Goal: Task Accomplishment & Management: Complete application form

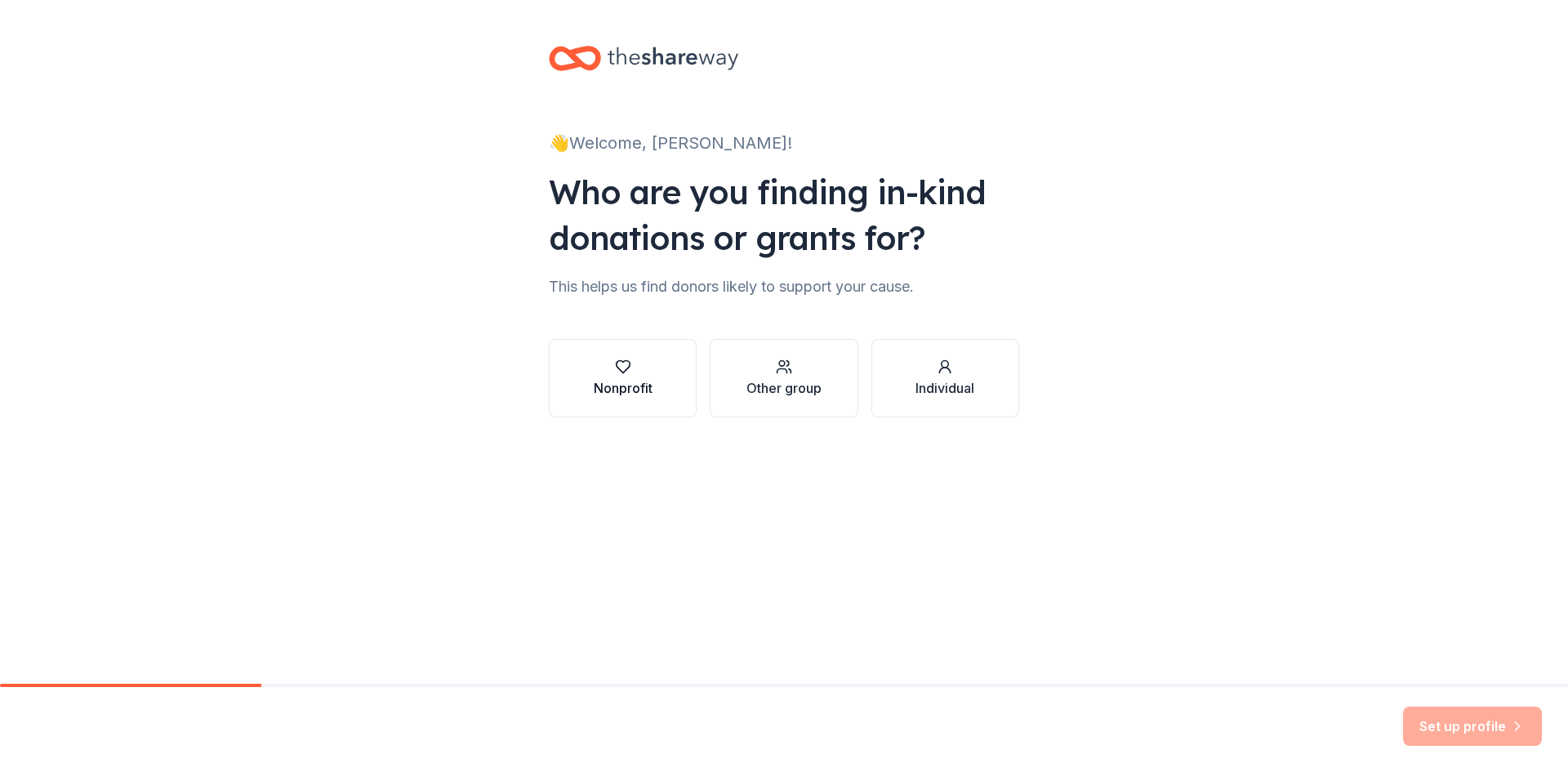
click at [615, 392] on div "Nonprofit" at bounding box center [624, 387] width 59 height 19
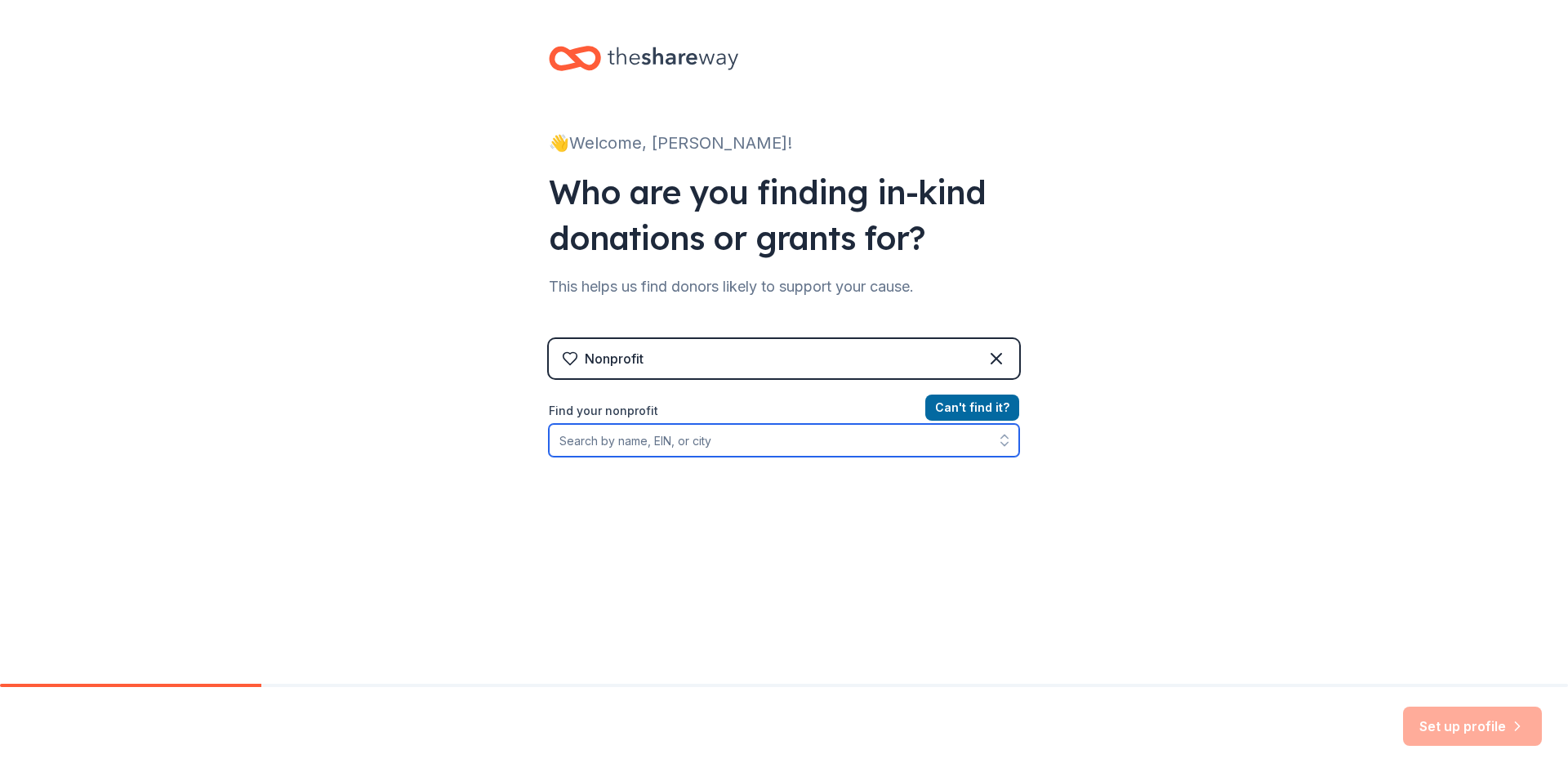
click at [692, 444] on input "Find your nonprofit" at bounding box center [784, 439] width 471 height 32
type input "Word of knowledge Ministries"
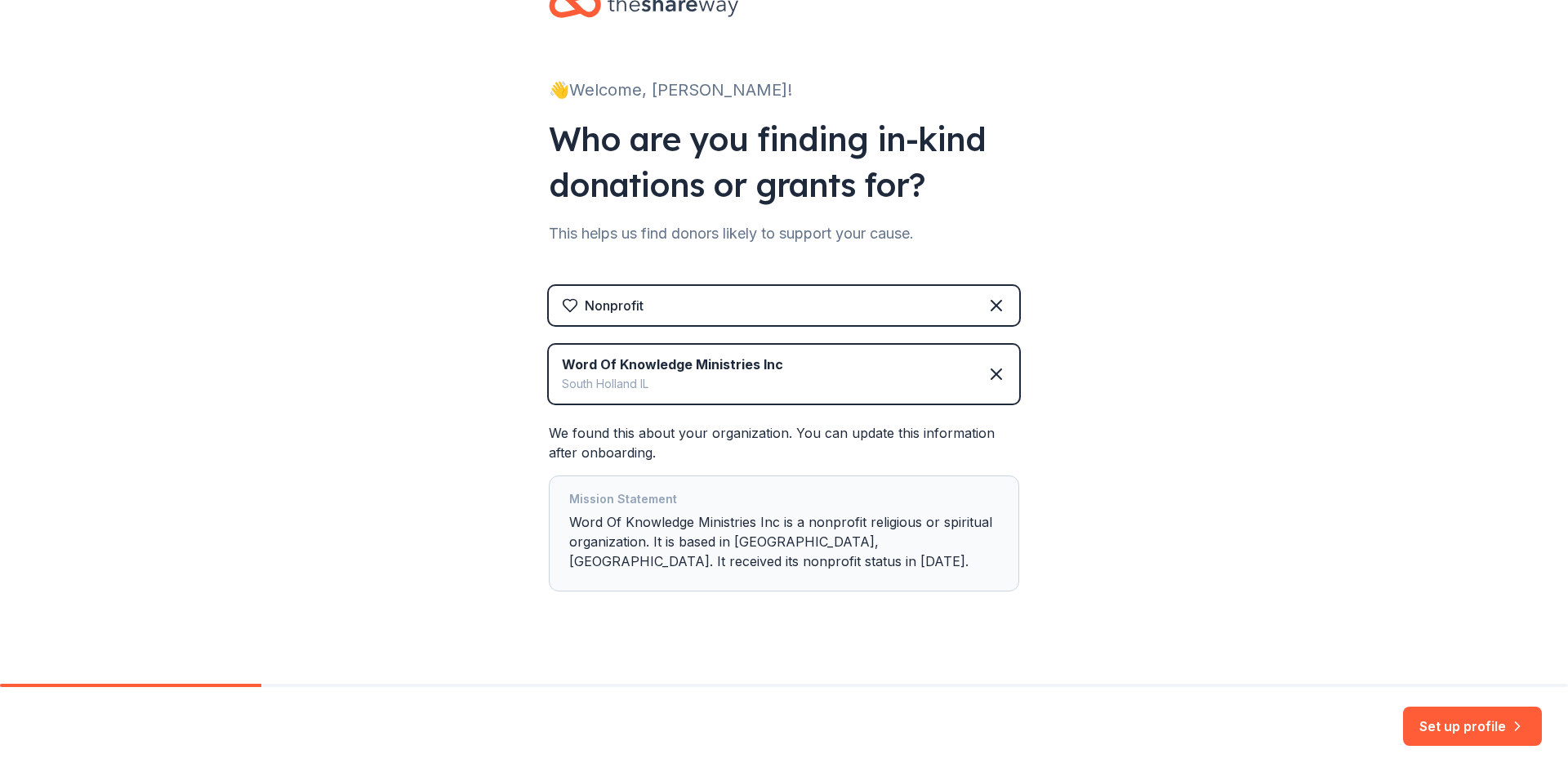
scroll to position [72, 0]
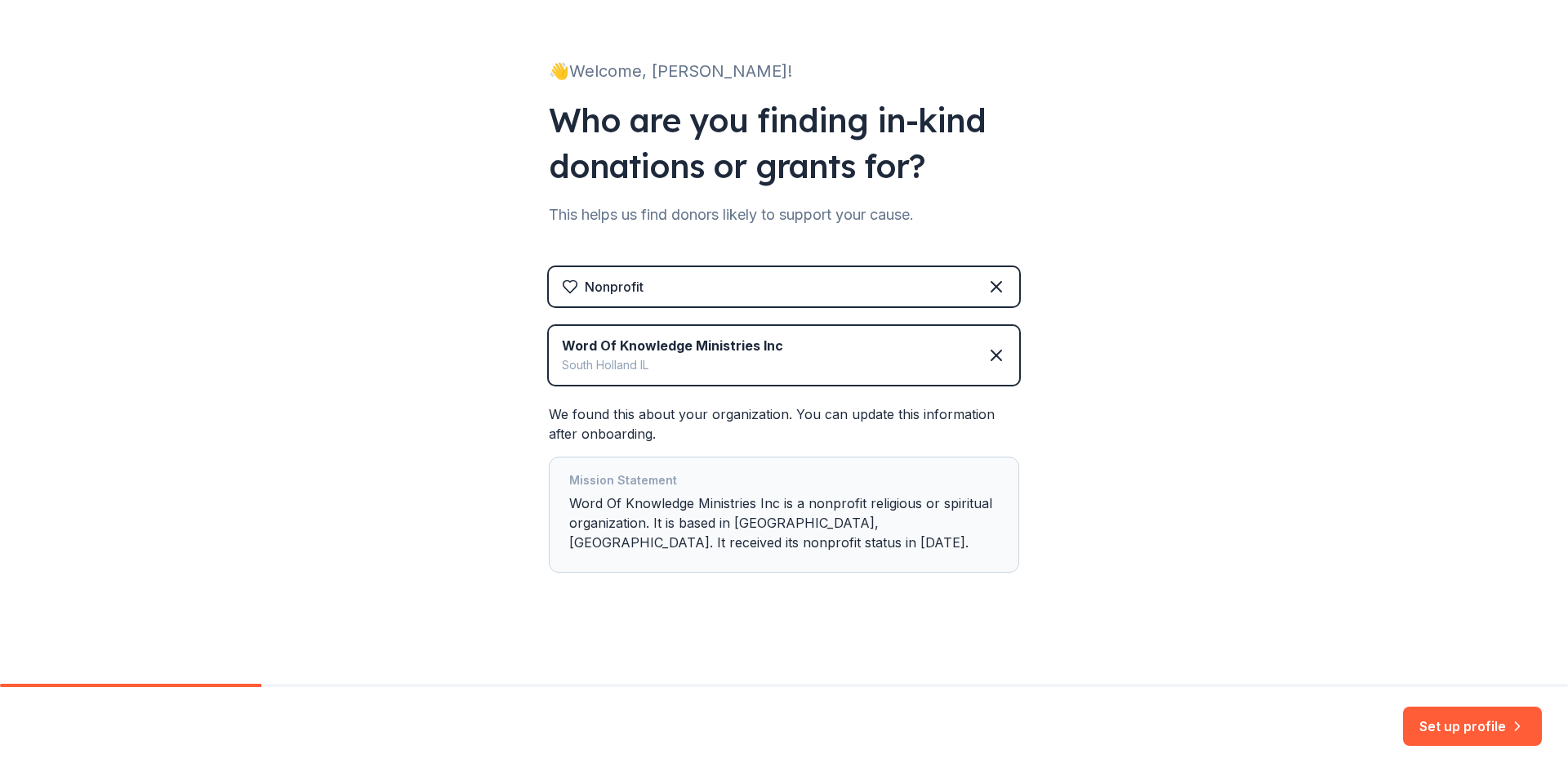
click at [734, 358] on div "South Holland [GEOGRAPHIC_DATA]" at bounding box center [673, 365] width 221 height 19
click at [756, 364] on div "South Holland [GEOGRAPHIC_DATA]" at bounding box center [673, 365] width 221 height 19
drag, startPoint x: 766, startPoint y: 368, endPoint x: 710, endPoint y: 357, distance: 57.1
click at [710, 357] on div "South Holland [GEOGRAPHIC_DATA]" at bounding box center [673, 365] width 221 height 19
click at [685, 501] on div "Mission Statement Word Of Knowledge Ministries Inc is a nonprofit religious or …" at bounding box center [784, 515] width 429 height 88
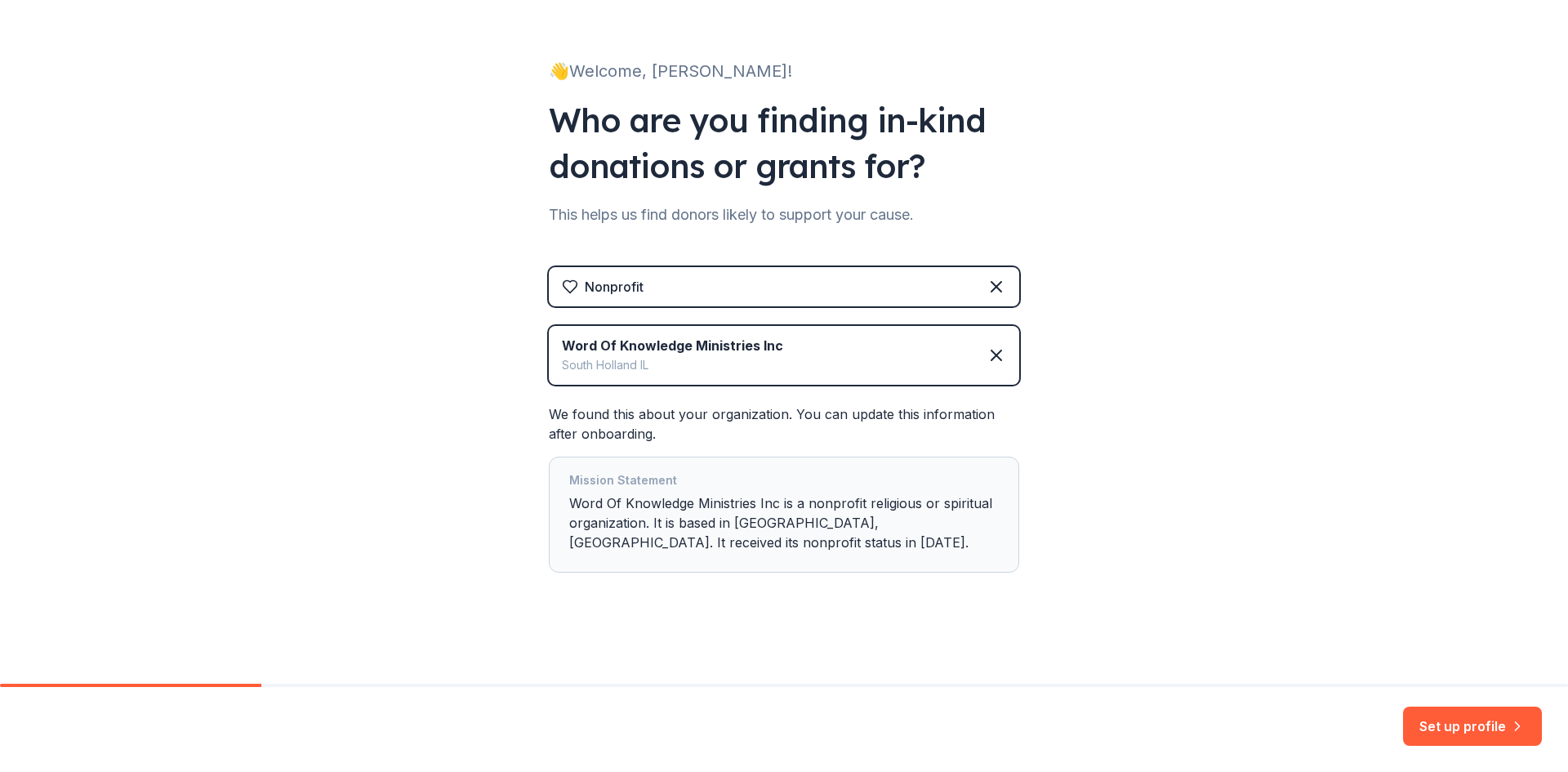
click at [1480, 727] on button "Set up profile" at bounding box center [1472, 726] width 139 height 40
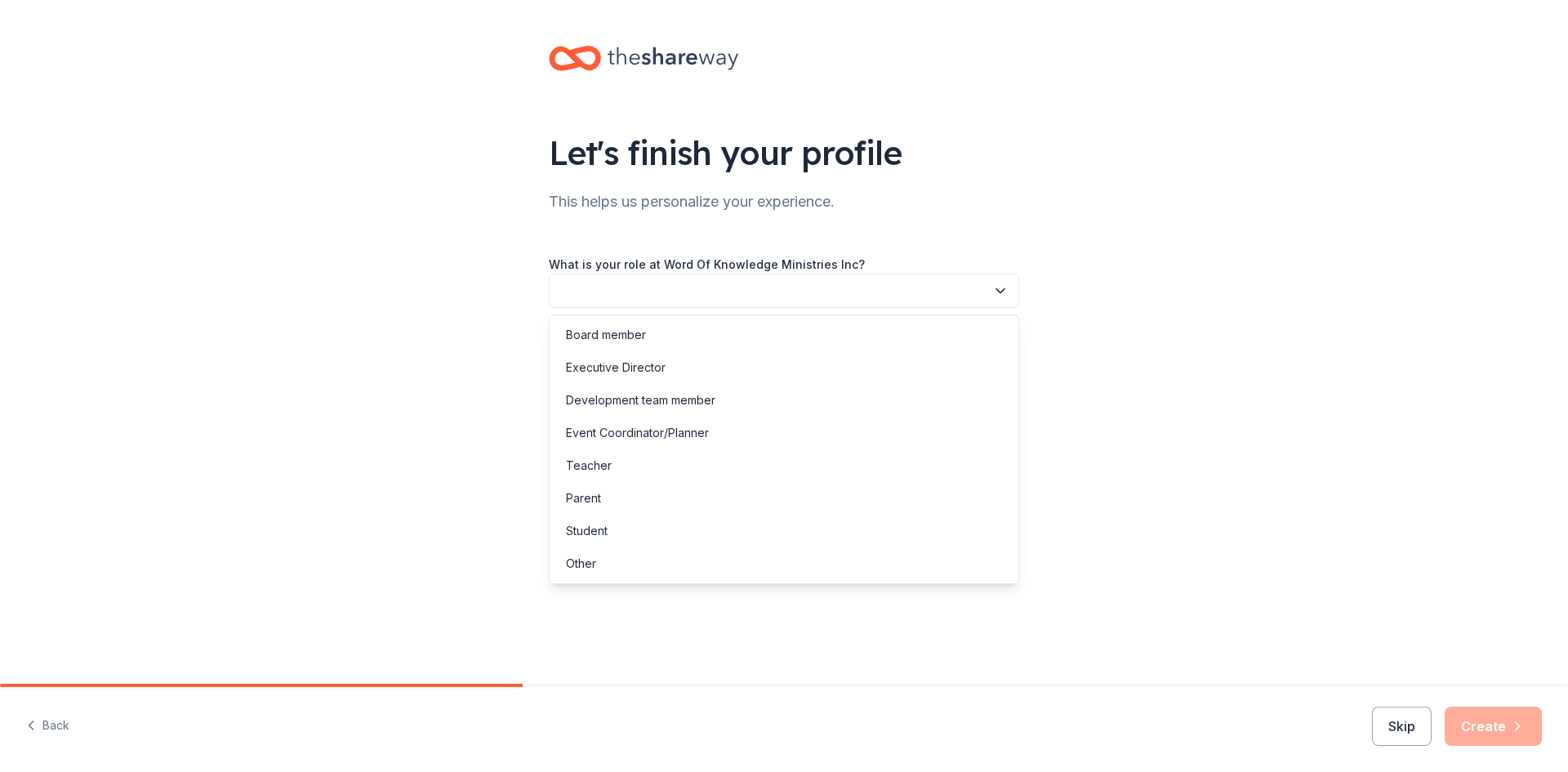
click at [1001, 291] on icon "button" at bounding box center [1000, 291] width 17 height 17
click at [629, 399] on div "Development team member" at bounding box center [640, 400] width 149 height 19
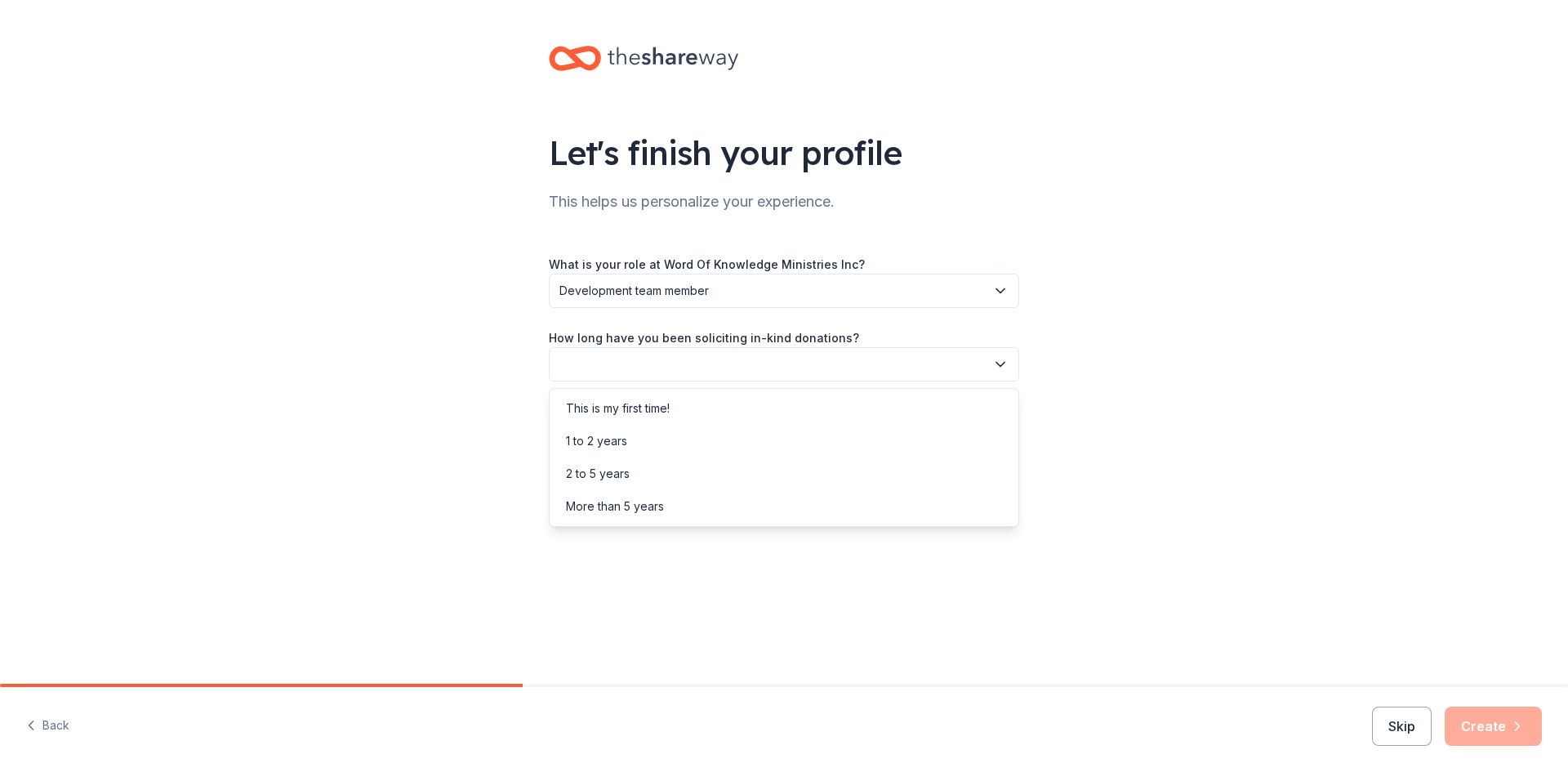
click at [1002, 365] on icon "button" at bounding box center [1000, 365] width 17 height 17
click at [658, 408] on div "This is my first time!" at bounding box center [617, 408] width 104 height 19
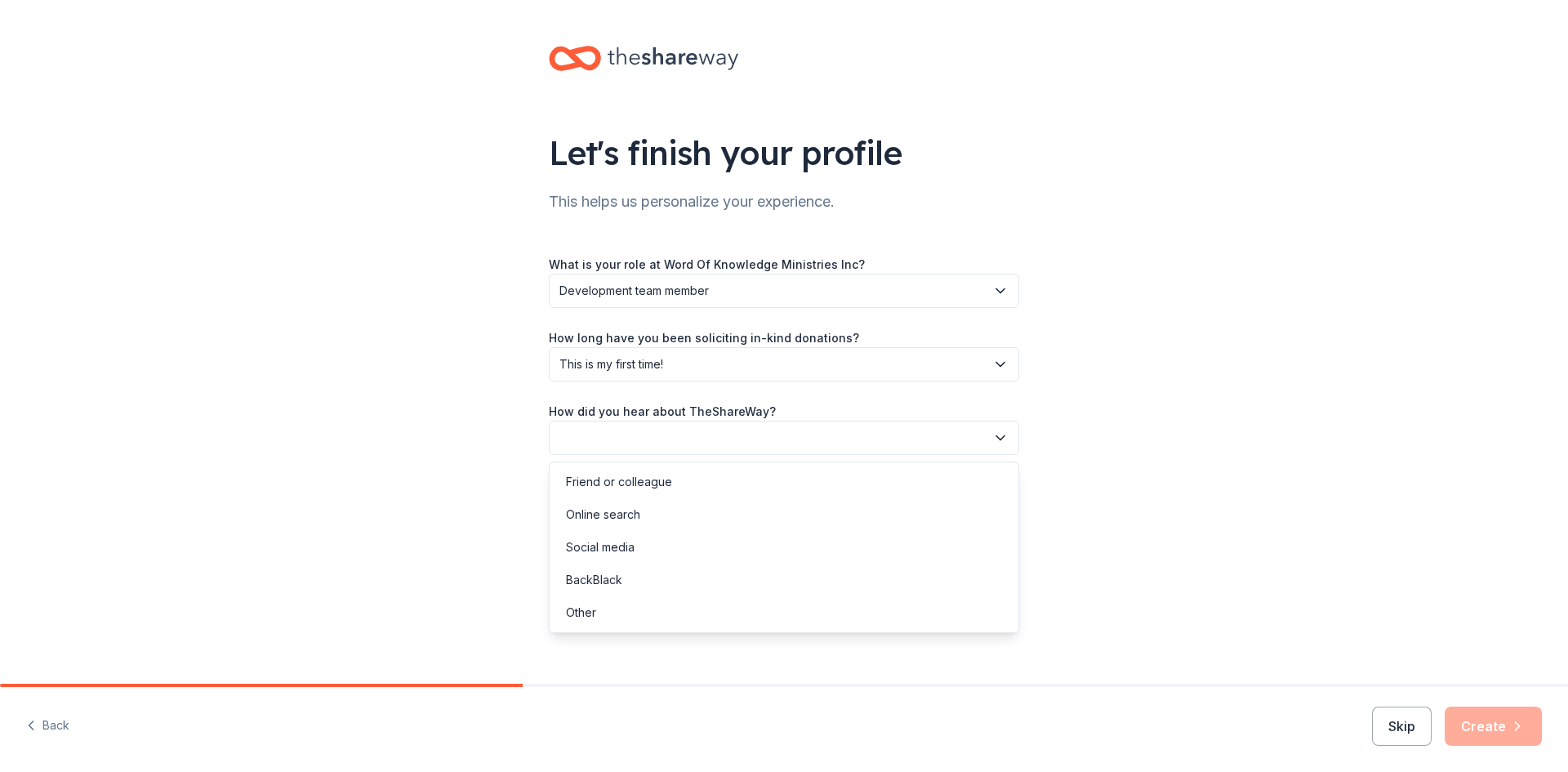
click at [1002, 439] on icon "button" at bounding box center [1000, 438] width 17 height 17
click at [632, 538] on div "Social media" at bounding box center [600, 546] width 68 height 19
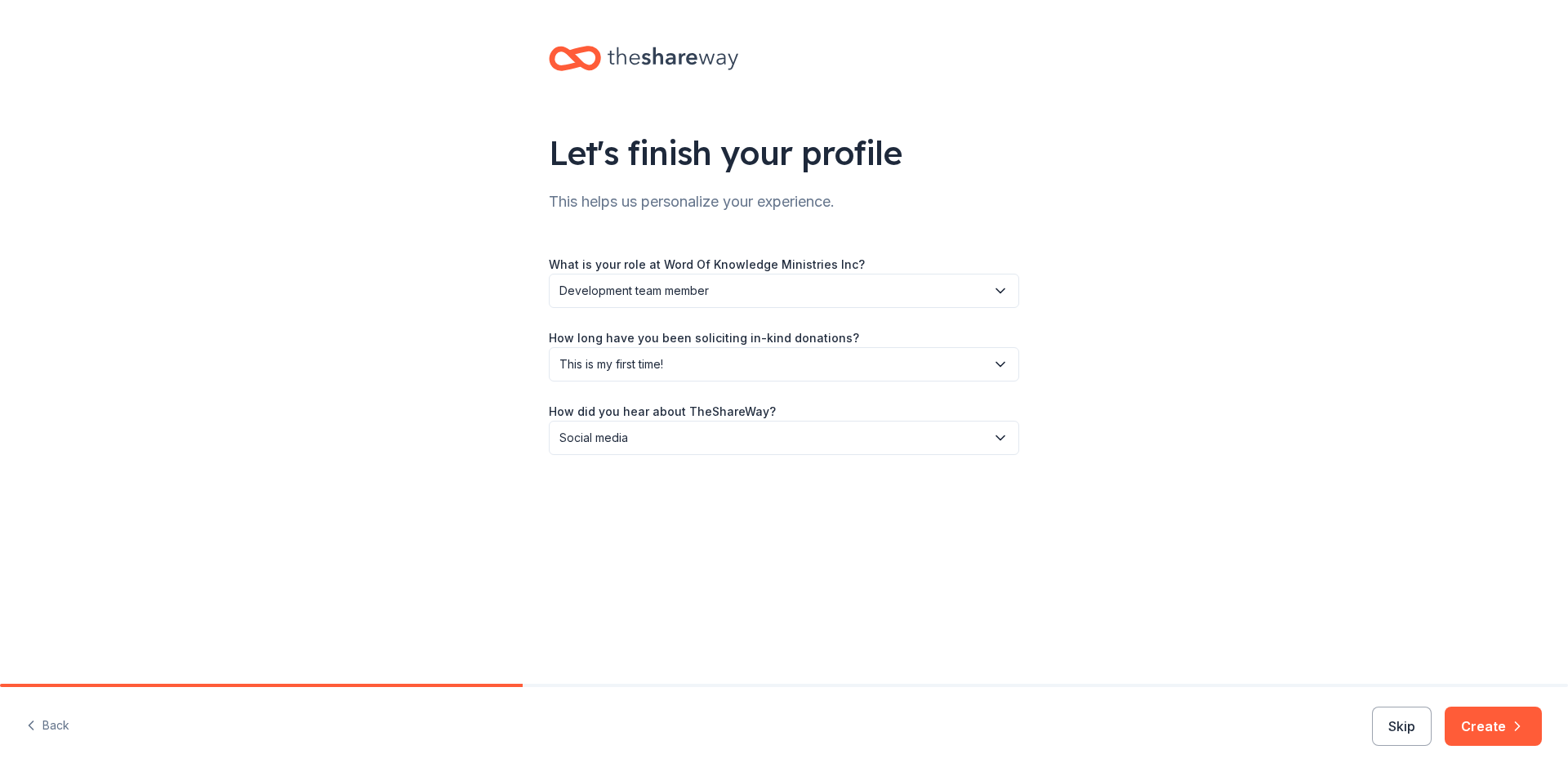
drag, startPoint x: 1491, startPoint y: 729, endPoint x: 1439, endPoint y: 745, distance: 54.4
click at [1491, 729] on button "Create" at bounding box center [1492, 726] width 97 height 40
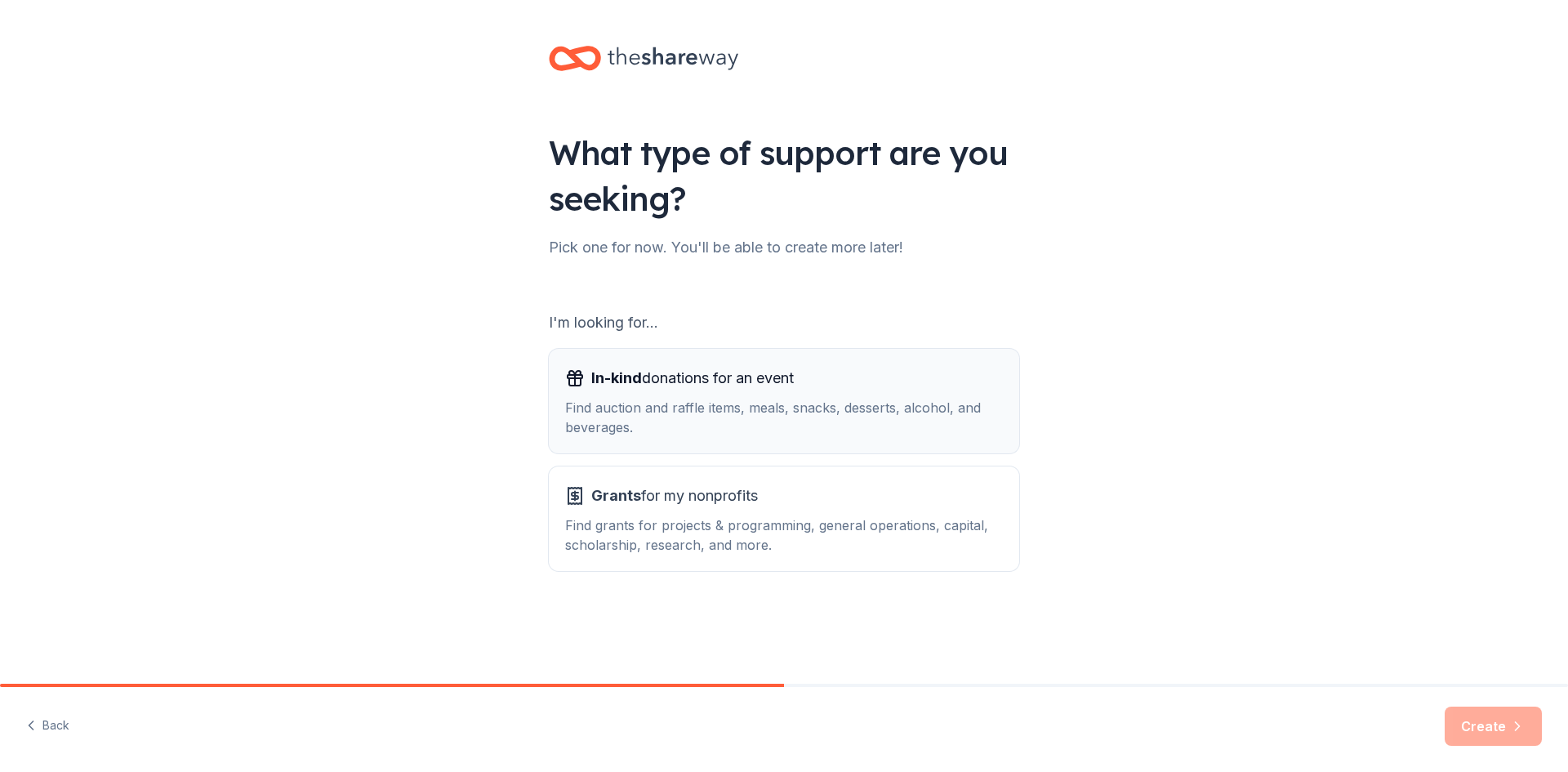
click at [728, 410] on div "Find auction and raffle items, meals, snacks, desserts, alcohol, and beverages." at bounding box center [783, 417] width 438 height 40
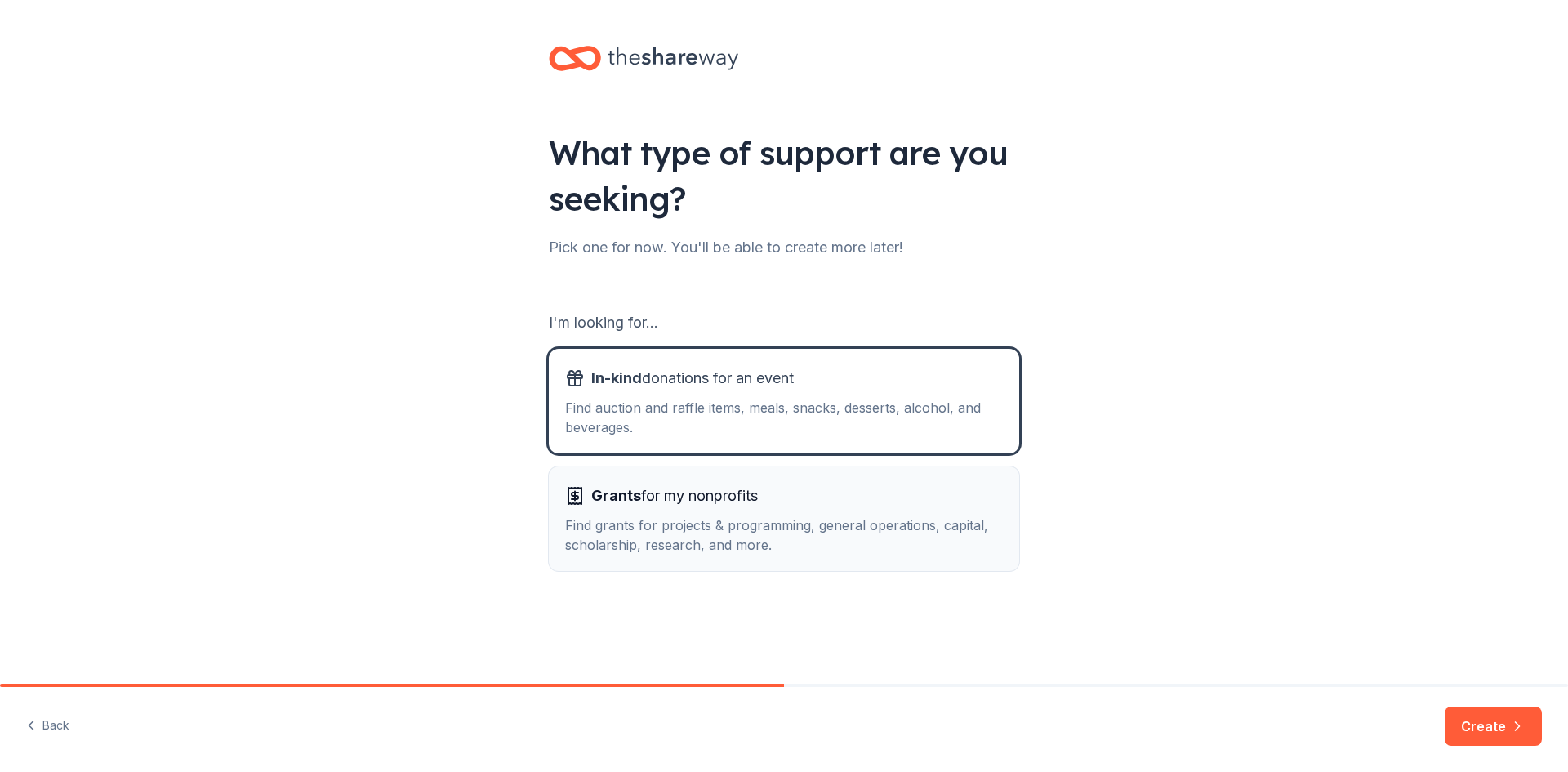
click at [684, 502] on span "Grants for my nonprofits" at bounding box center [674, 496] width 167 height 26
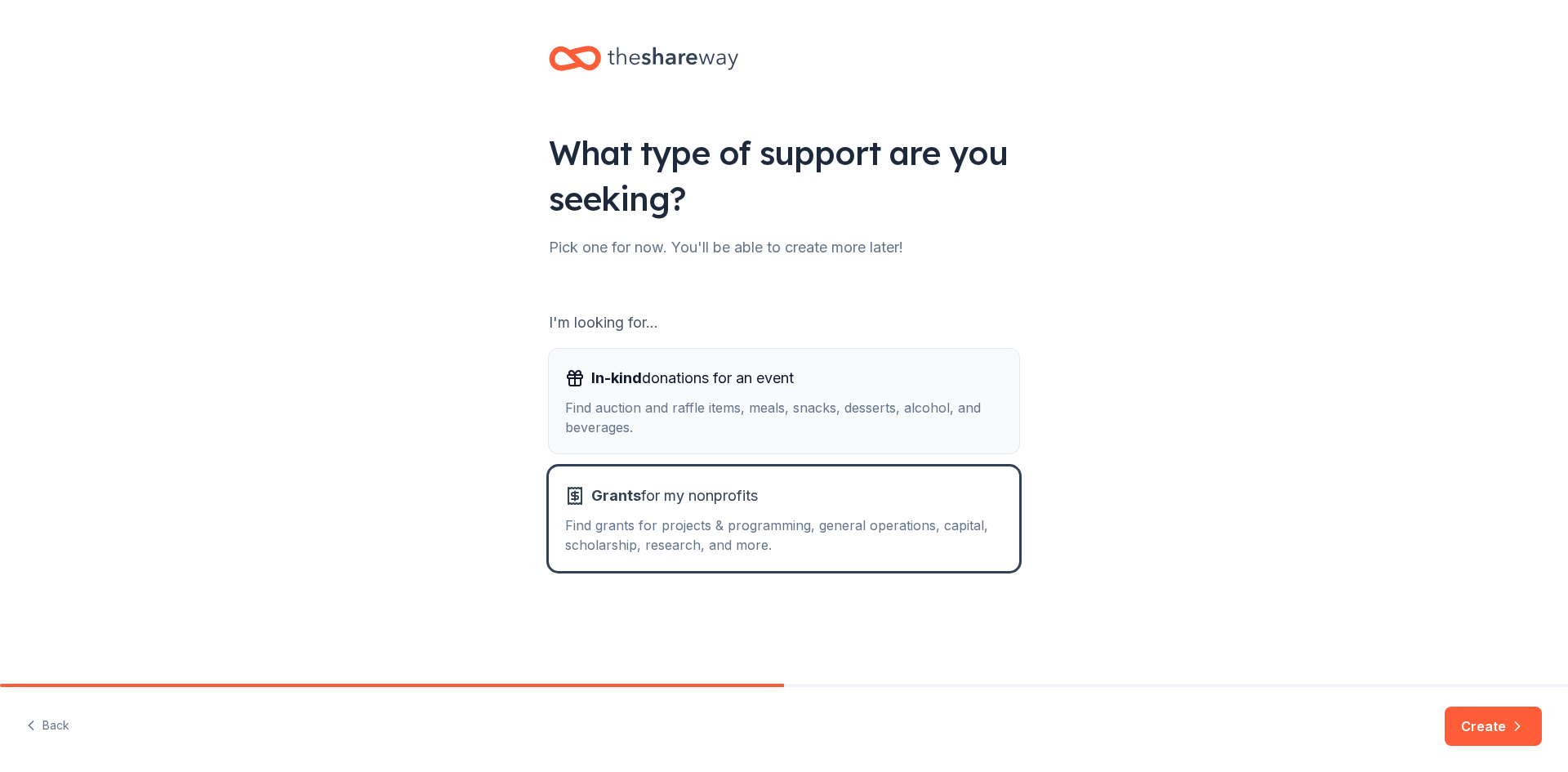
click at [751, 391] on div "In-kind donations for an event Find auction and raffle items, meals, snacks, de…" at bounding box center [783, 401] width 438 height 72
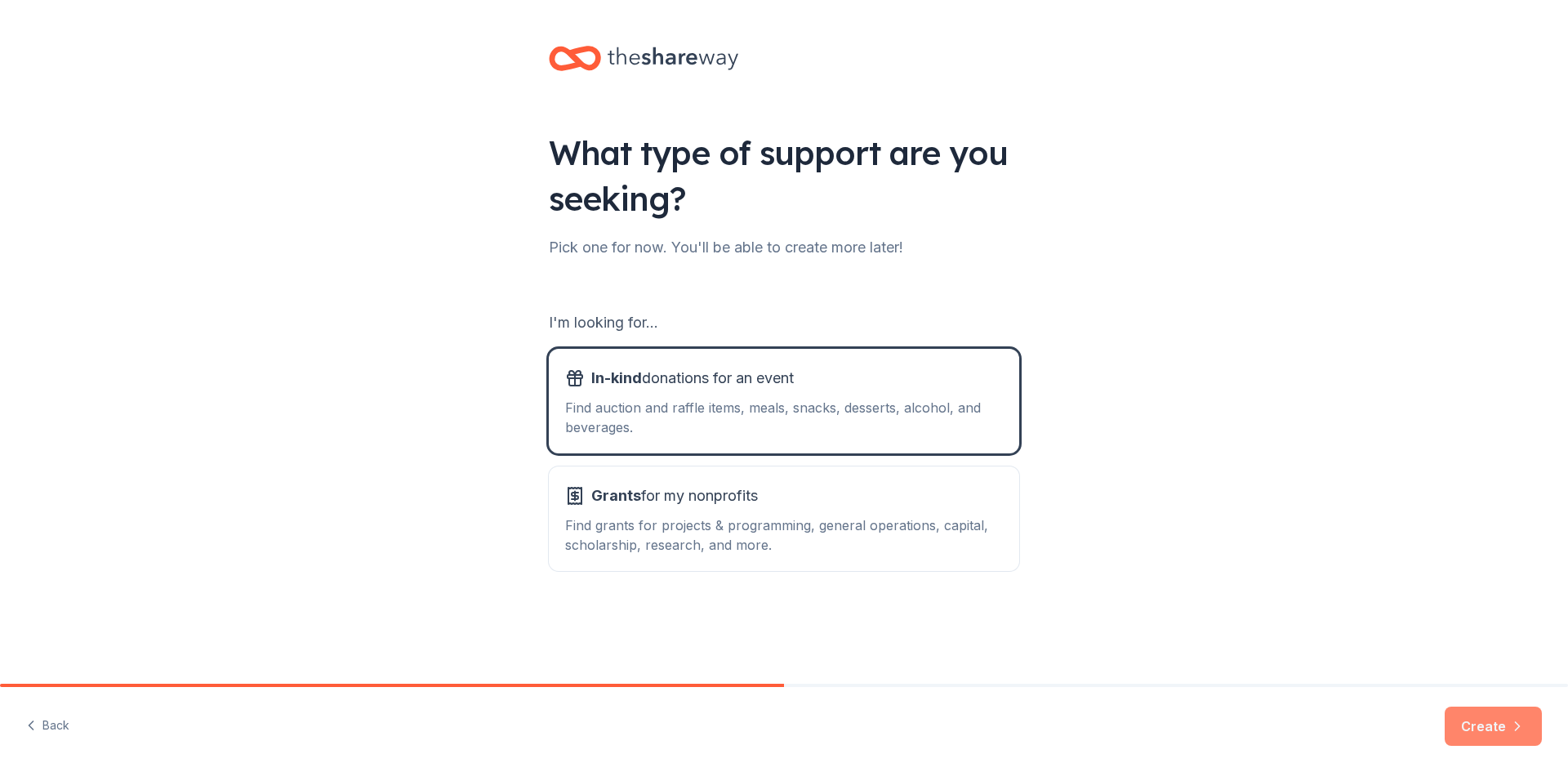
click at [1489, 734] on button "Create" at bounding box center [1492, 726] width 97 height 40
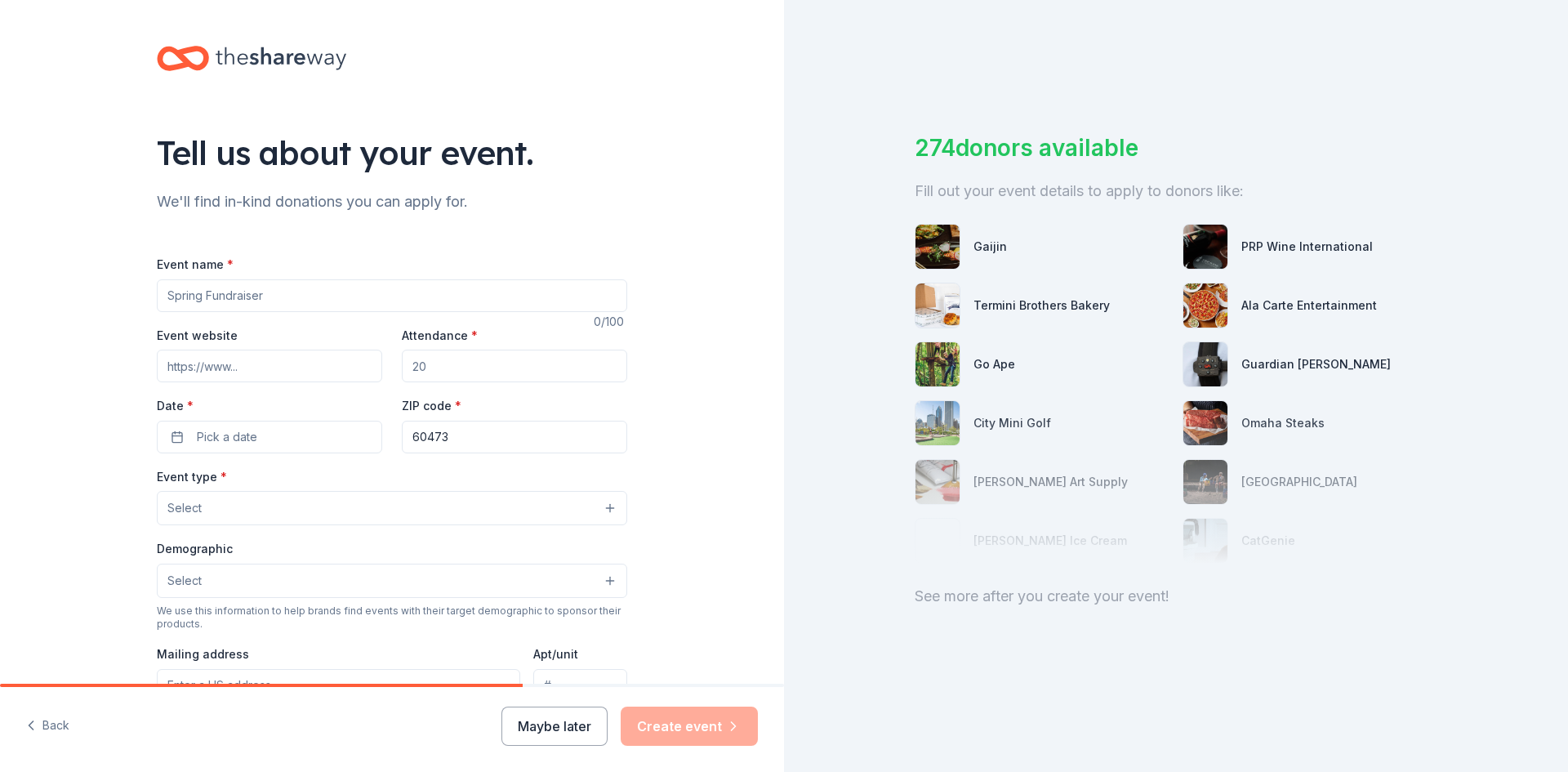
click at [287, 298] on input "Event name *" at bounding box center [392, 295] width 471 height 32
type input "Prayer and a Plate"
click at [464, 361] on input "Attendance *" at bounding box center [514, 365] width 226 height 32
type input "150"
click at [277, 292] on input "Prayer and a Plate" at bounding box center [392, 295] width 471 height 32
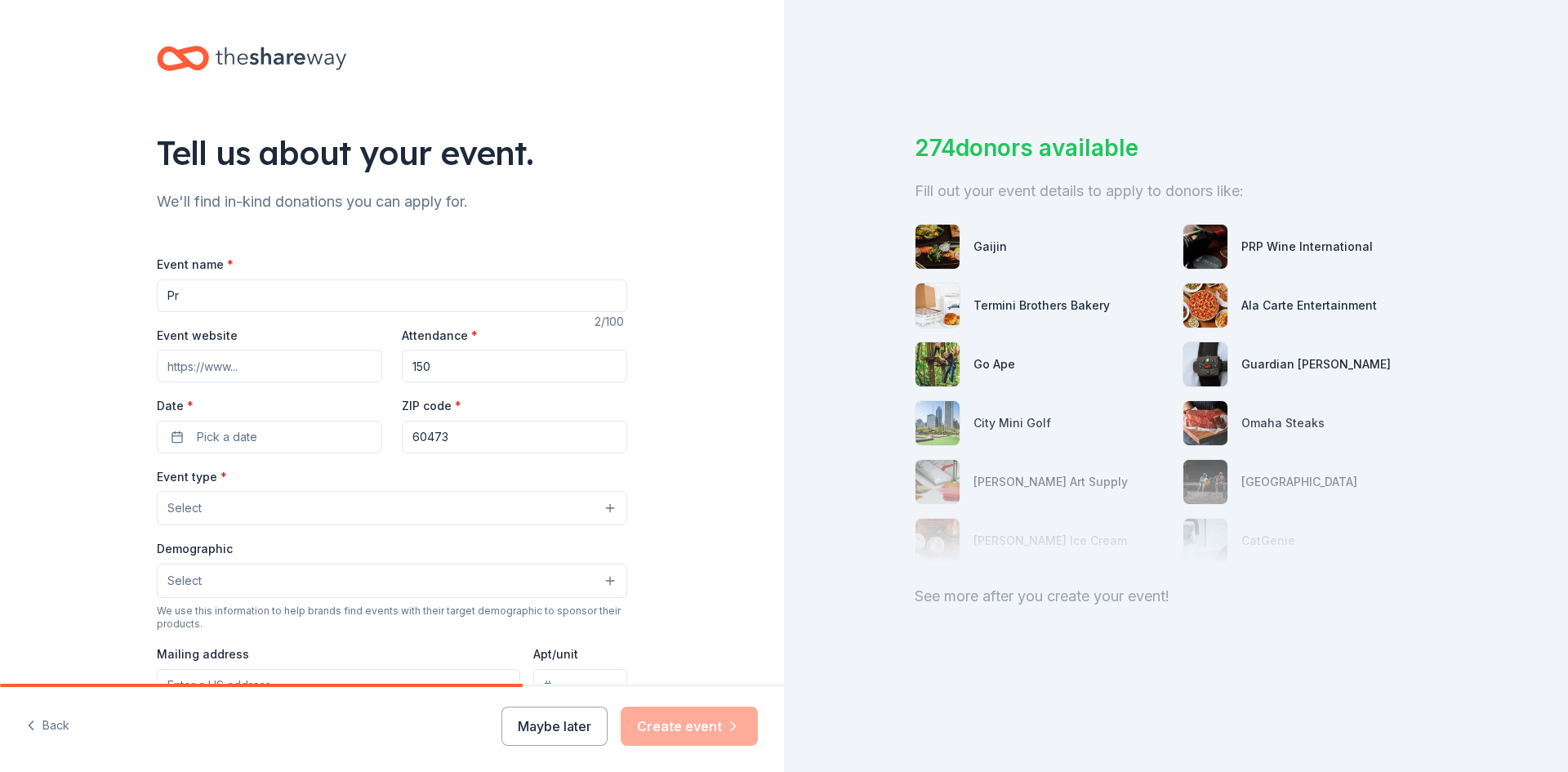
type input "Pr"
click at [245, 517] on button "Select" at bounding box center [392, 508] width 471 height 34
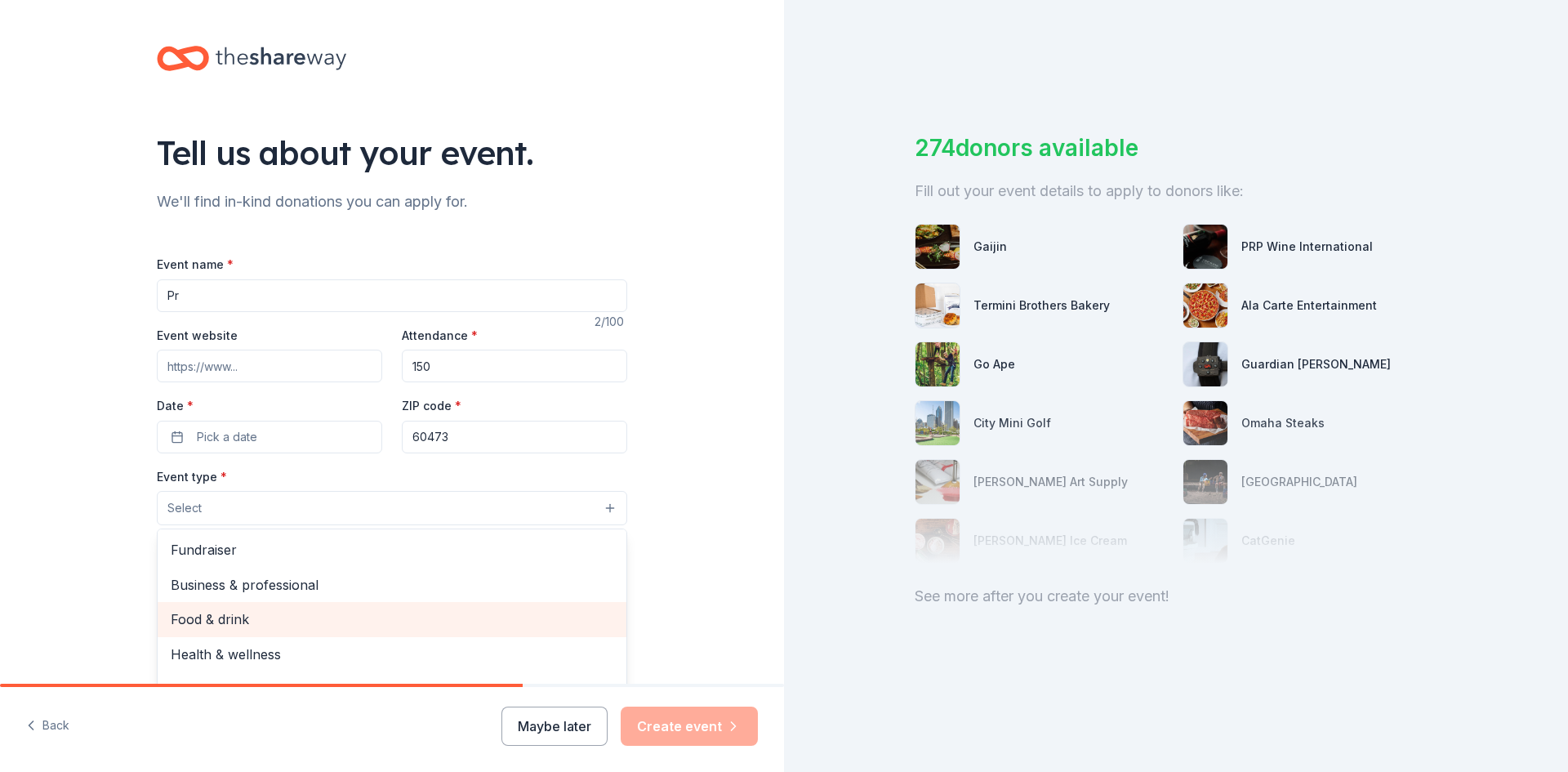
click at [287, 622] on span "Food & drink" at bounding box center [392, 618] width 442 height 21
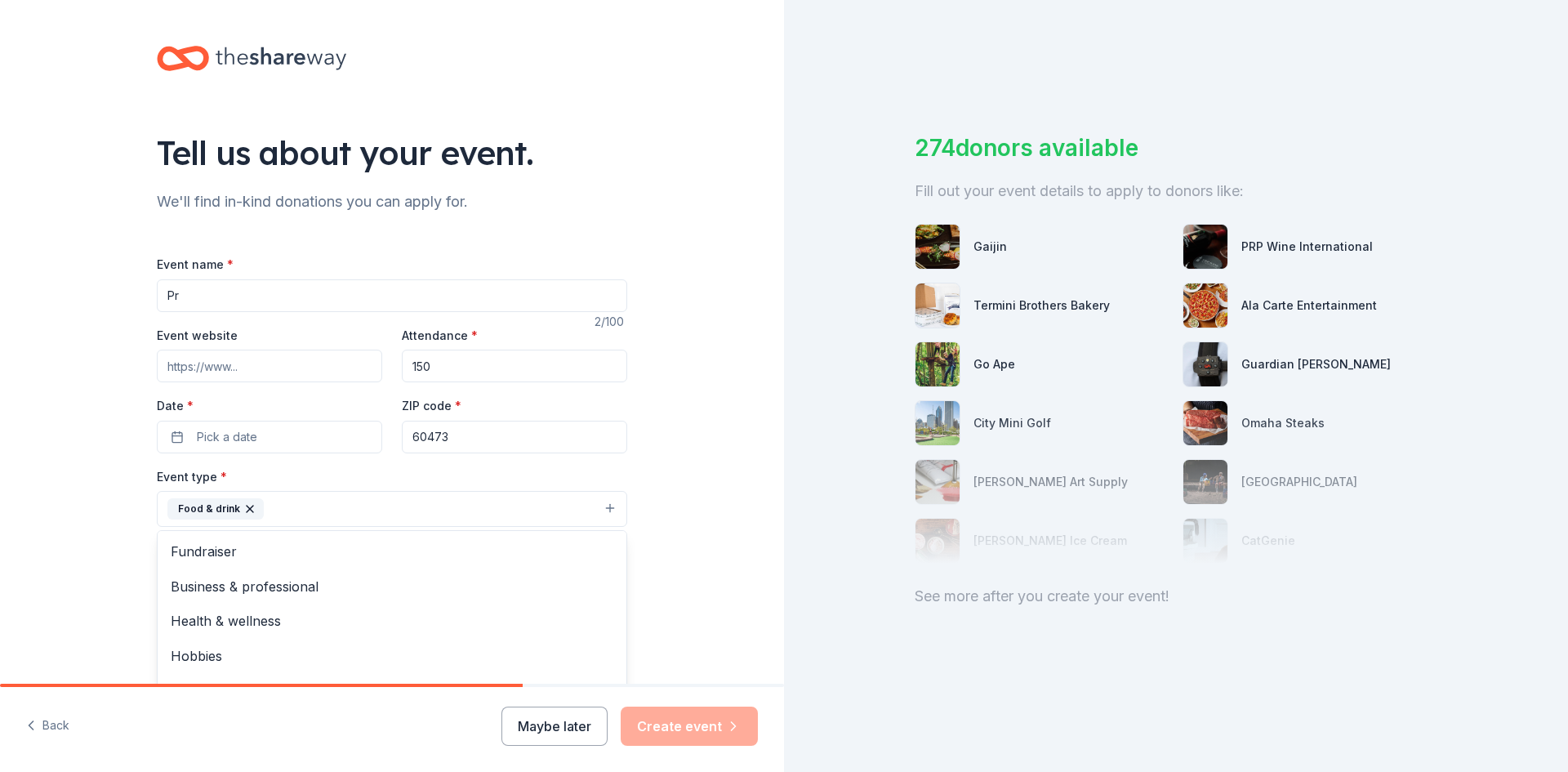
click at [744, 437] on div "Tell us about your event. We'll find in-kind donations you can apply for. Event…" at bounding box center [392, 544] width 784 height 1089
click at [274, 588] on button "Select" at bounding box center [392, 581] width 471 height 34
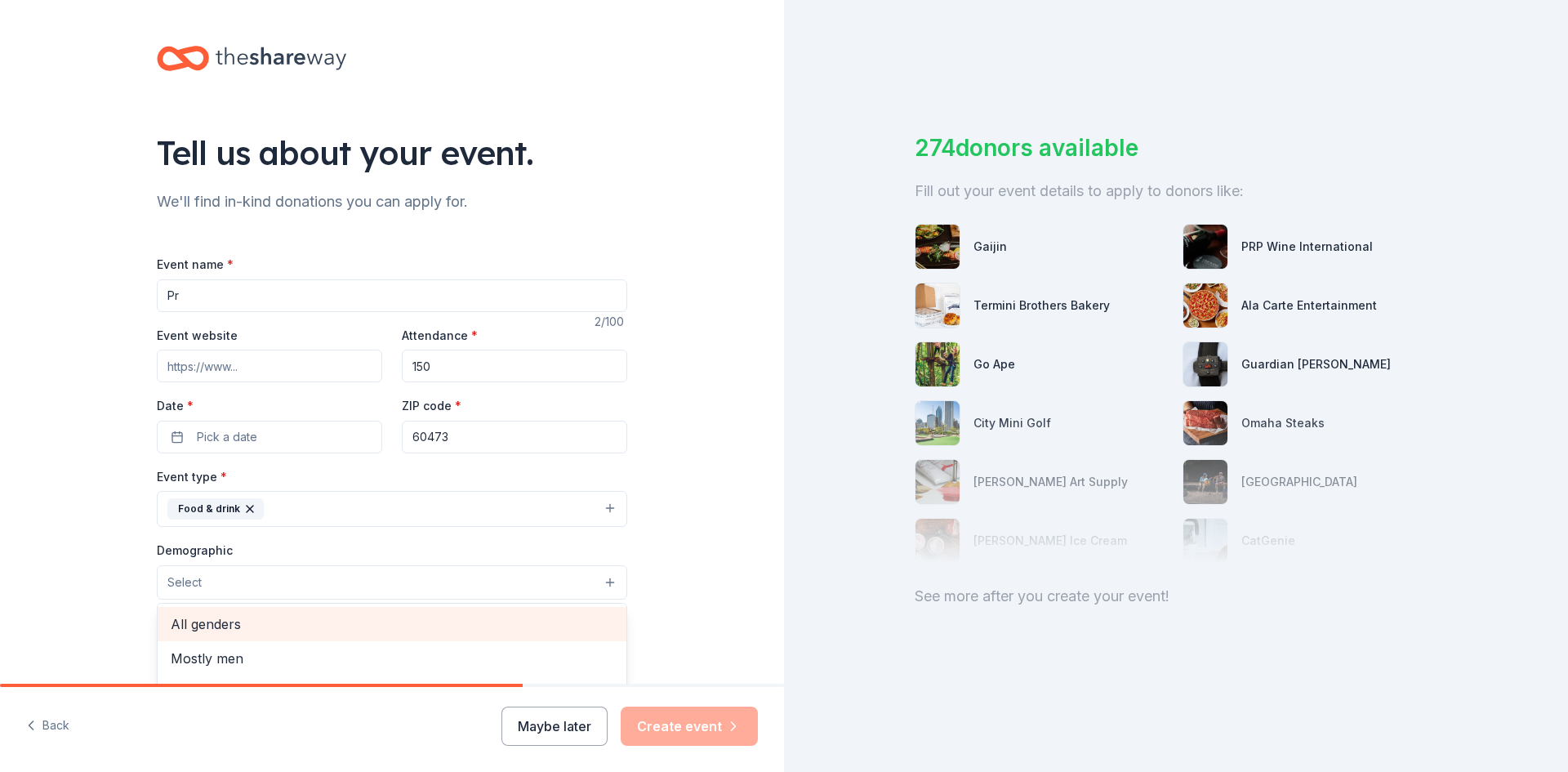
click at [271, 618] on span "All genders" at bounding box center [392, 624] width 442 height 21
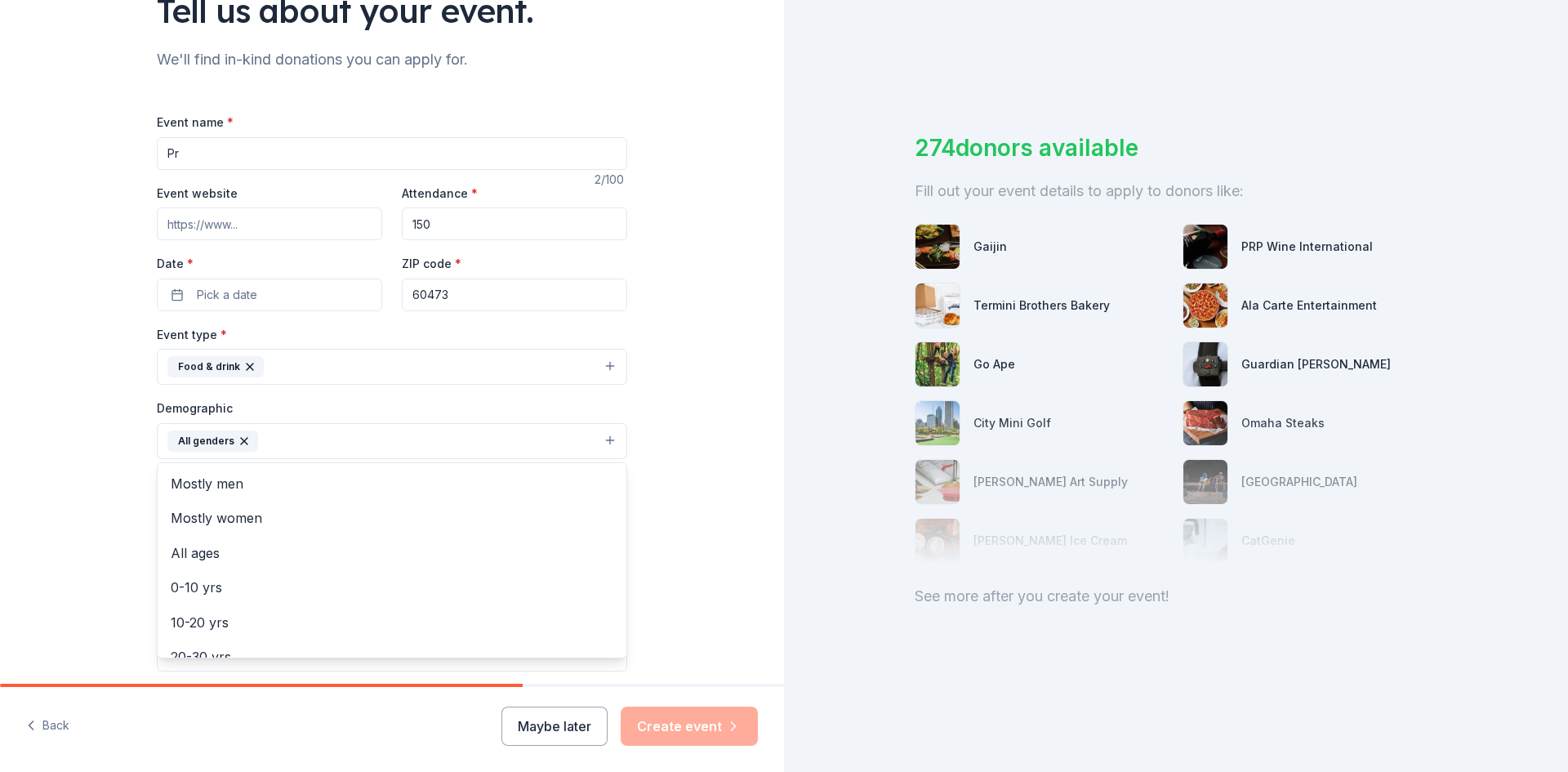
scroll to position [146, 0]
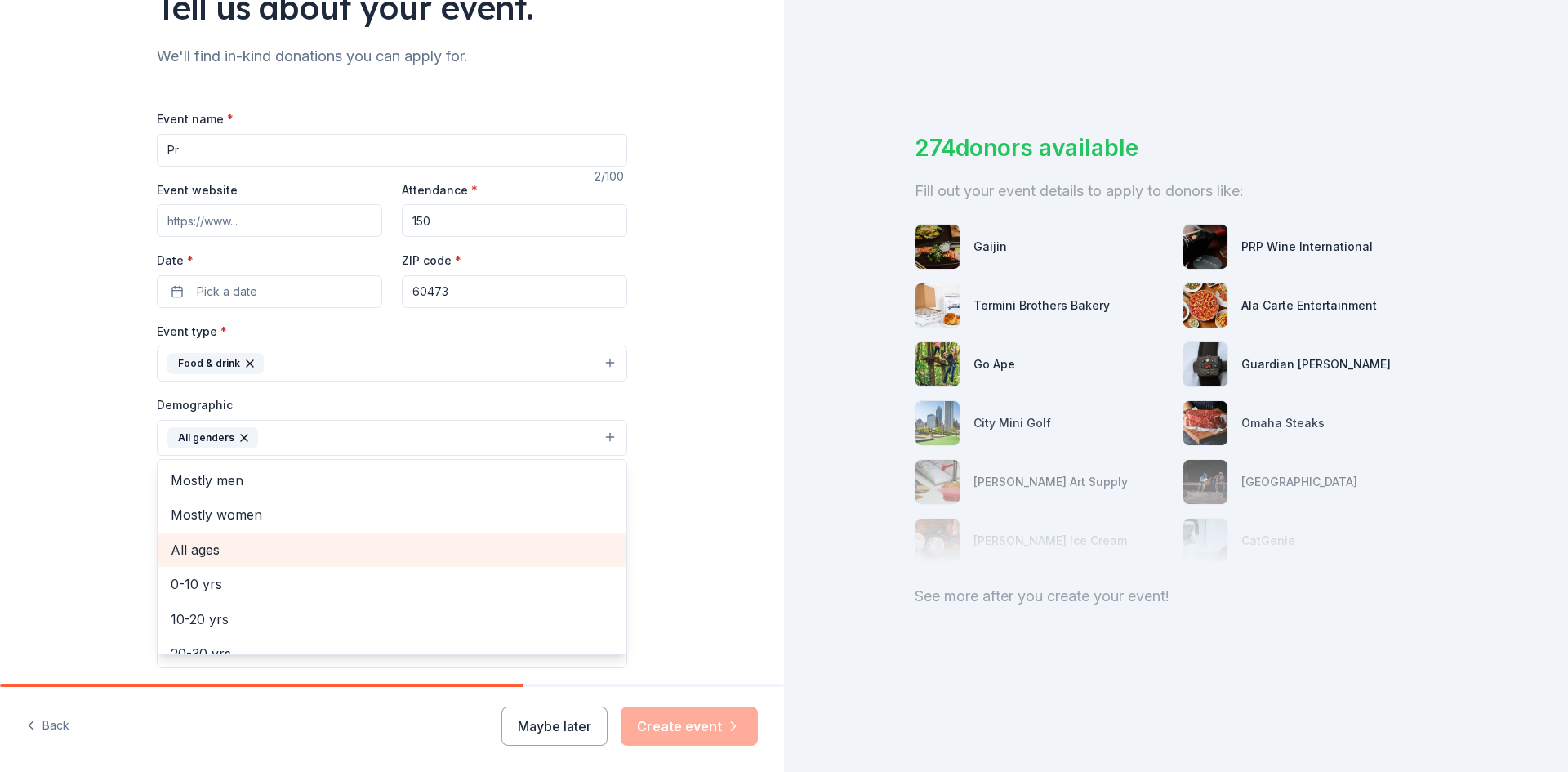
click at [213, 552] on span "All ages" at bounding box center [392, 549] width 442 height 21
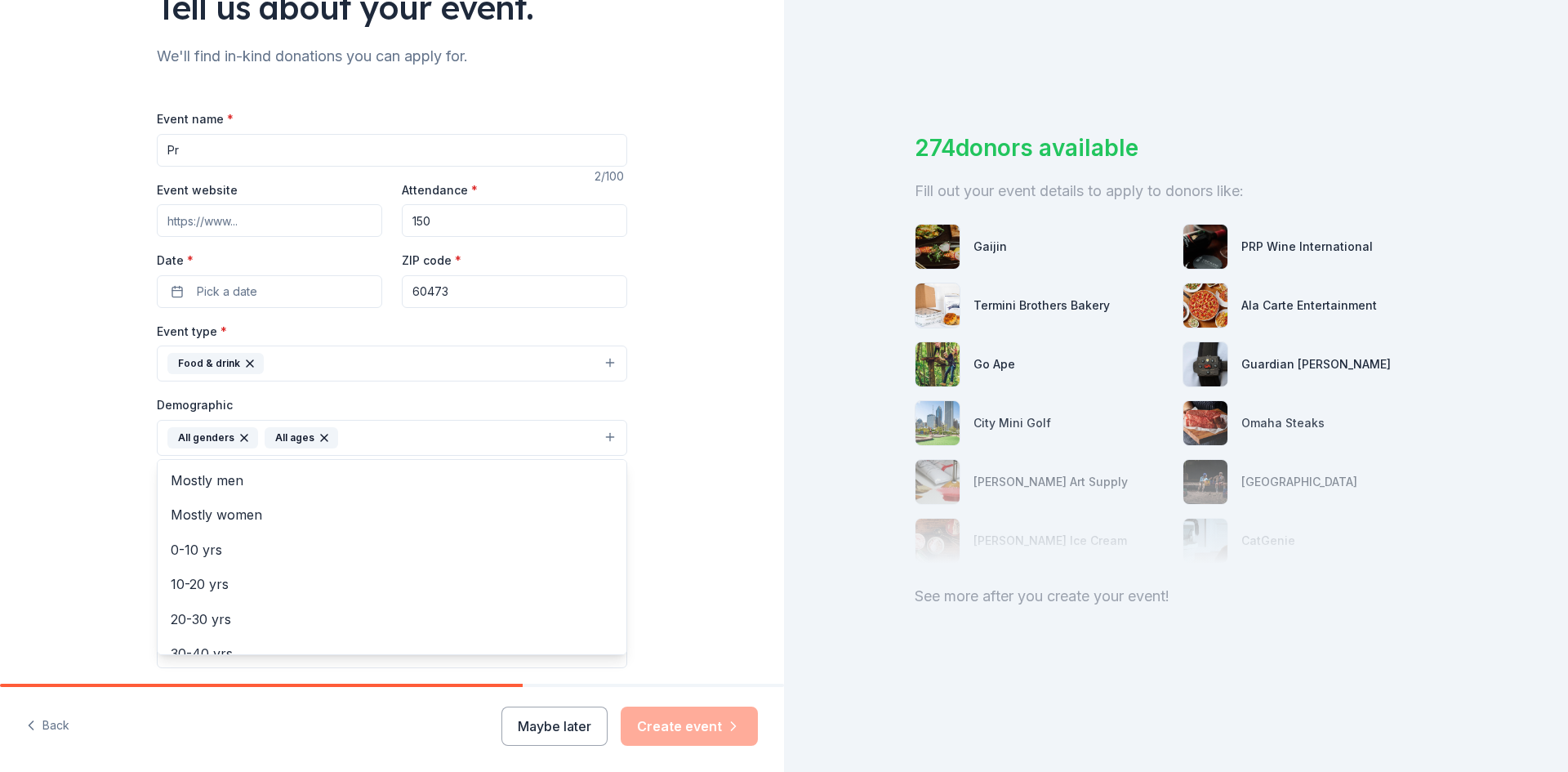
drag, startPoint x: 623, startPoint y: 485, endPoint x: 622, endPoint y: 524, distance: 39.0
click at [622, 524] on div "Mostly men Mostly women 0-10 yrs 10-20 yrs 20-30 yrs 30-40 yrs 40-50 yrs 50-60 …" at bounding box center [392, 556] width 471 height 196
drag, startPoint x: 685, startPoint y: 509, endPoint x: 673, endPoint y: 514, distance: 13.0
click at [684, 509] on div "Tell us about your event. We'll find in-kind donations you can apply for. Event…" at bounding box center [392, 400] width 784 height 1091
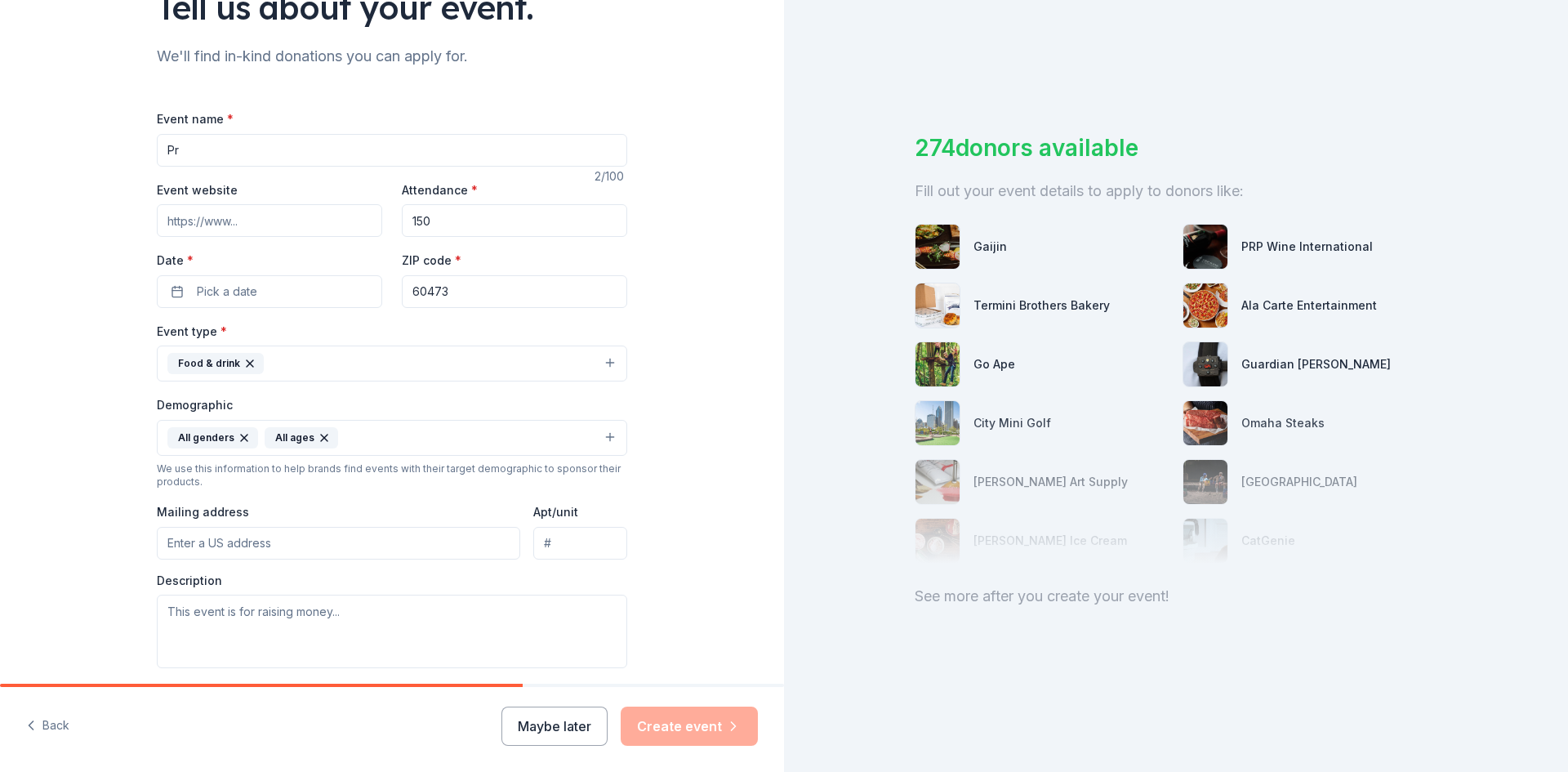
click at [168, 543] on input "Mailing address" at bounding box center [338, 543] width 364 height 32
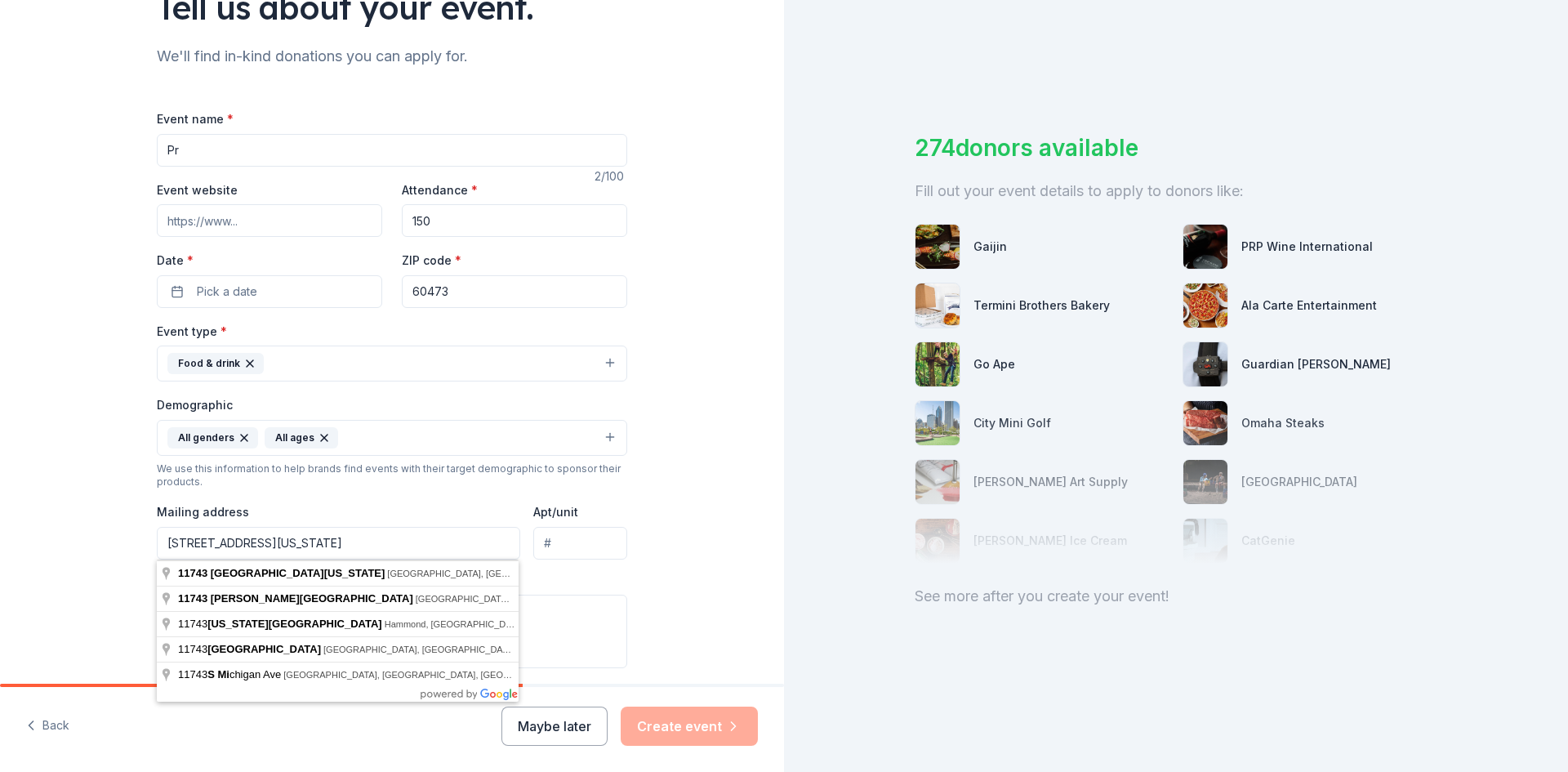
type input "[STREET_ADDRESS][US_STATE]"
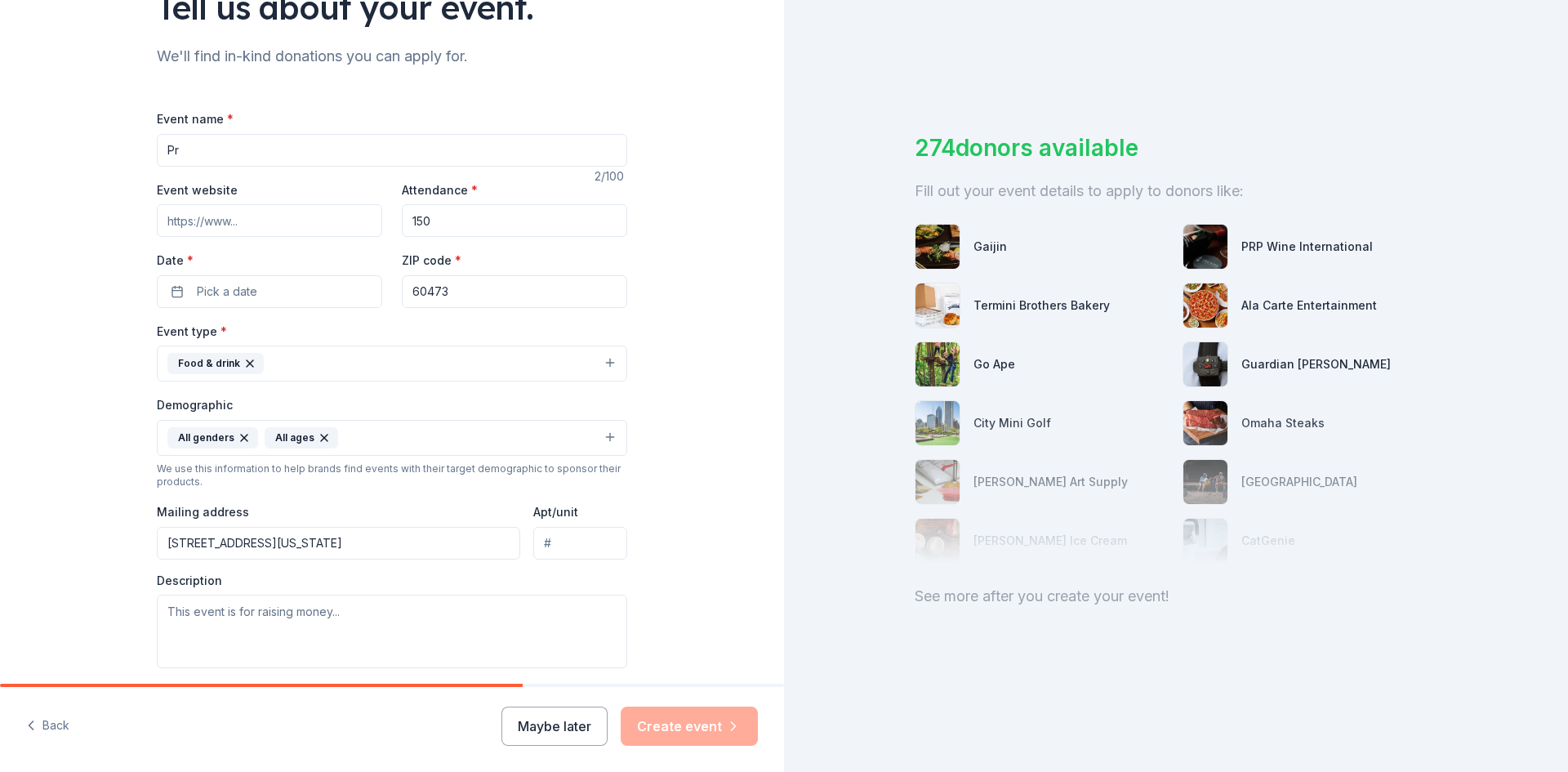
drag, startPoint x: 1567, startPoint y: 146, endPoint x: 1565, endPoint y: 164, distance: 18.1
click at [1566, 166] on div "274 donors available Fill out your event details to apply to donors like: Gaiji…" at bounding box center [1176, 386] width 784 height 772
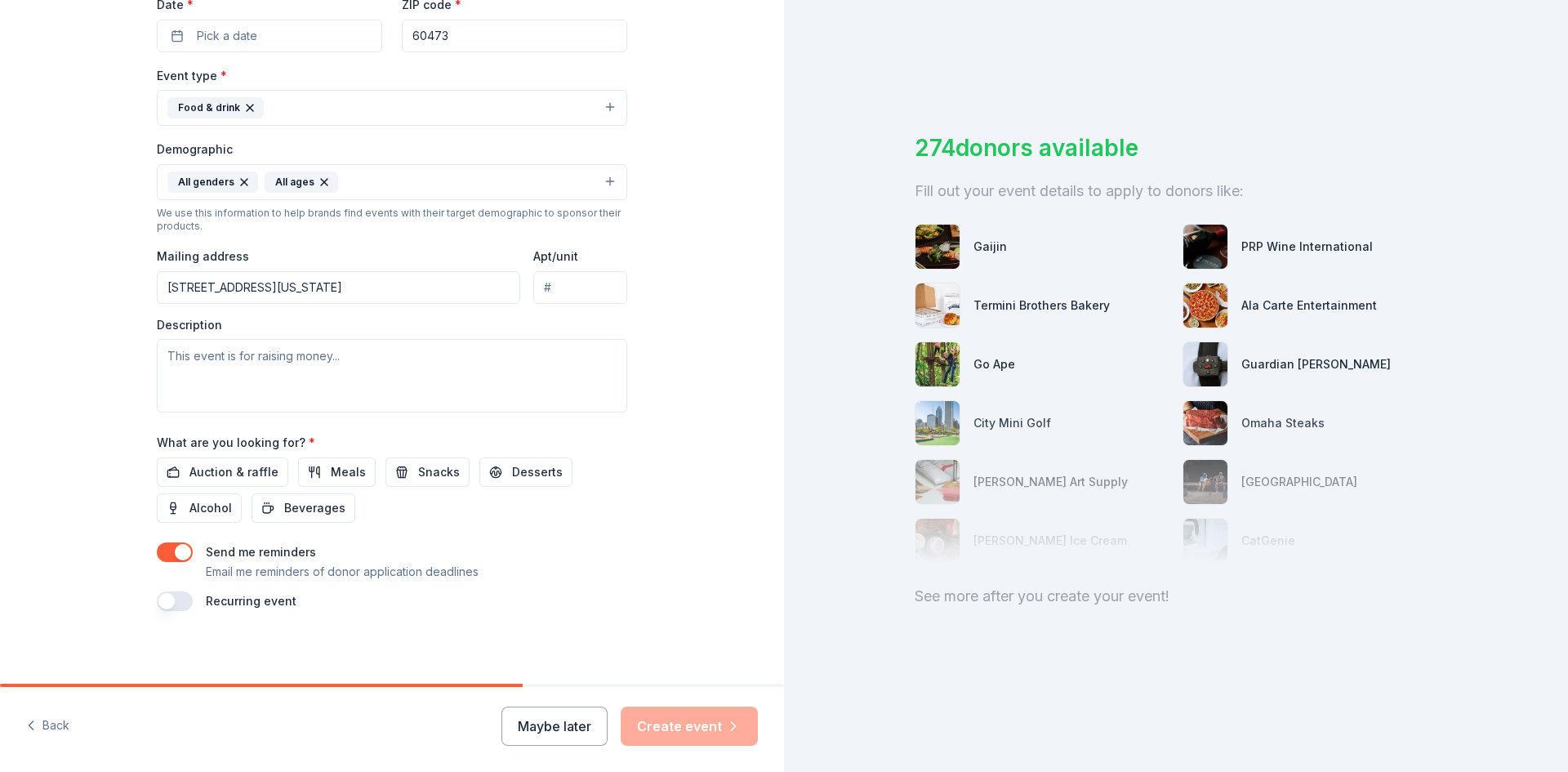
scroll to position [406, 0]
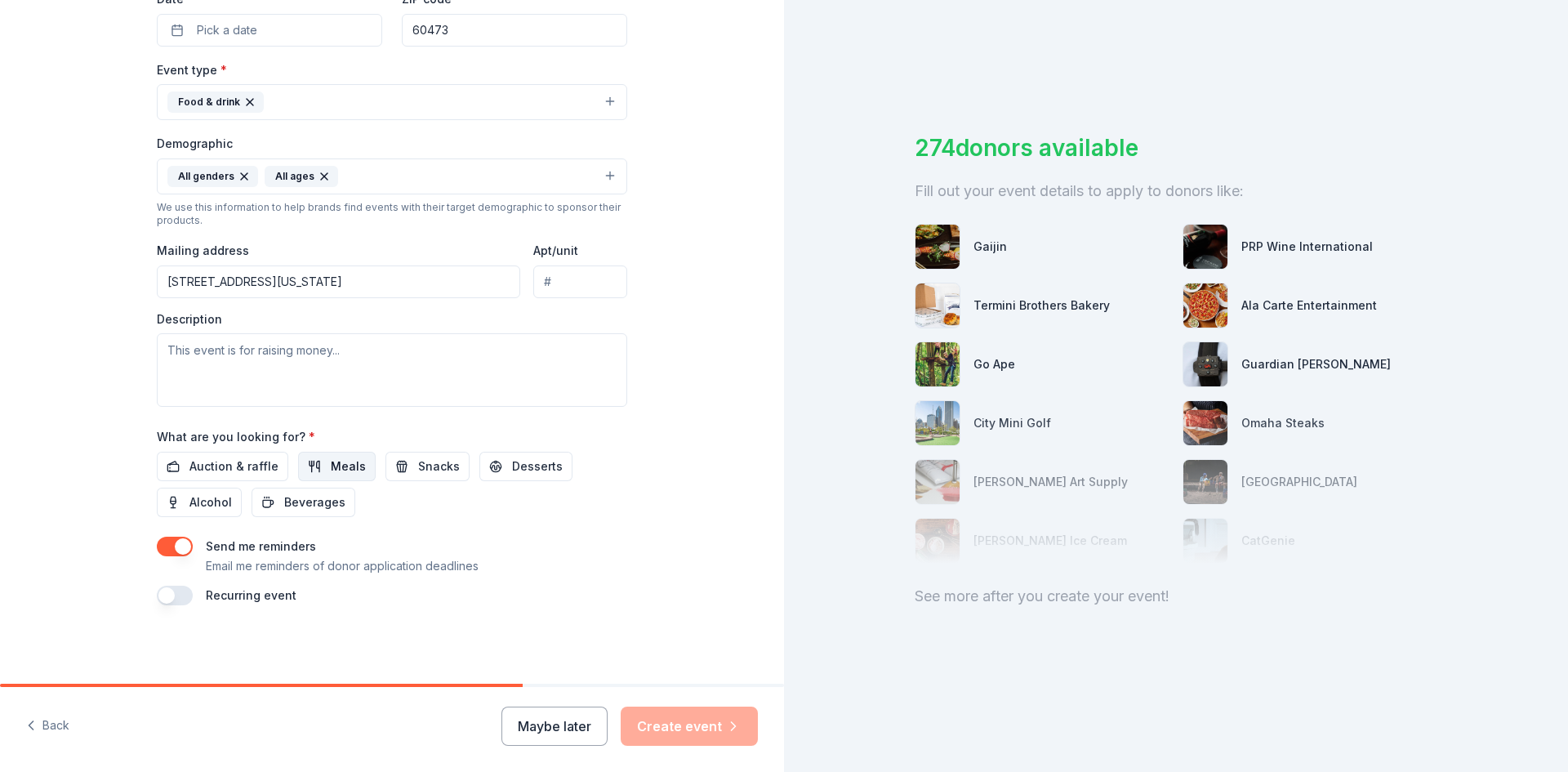
click at [331, 472] on span "Meals" at bounding box center [348, 466] width 35 height 19
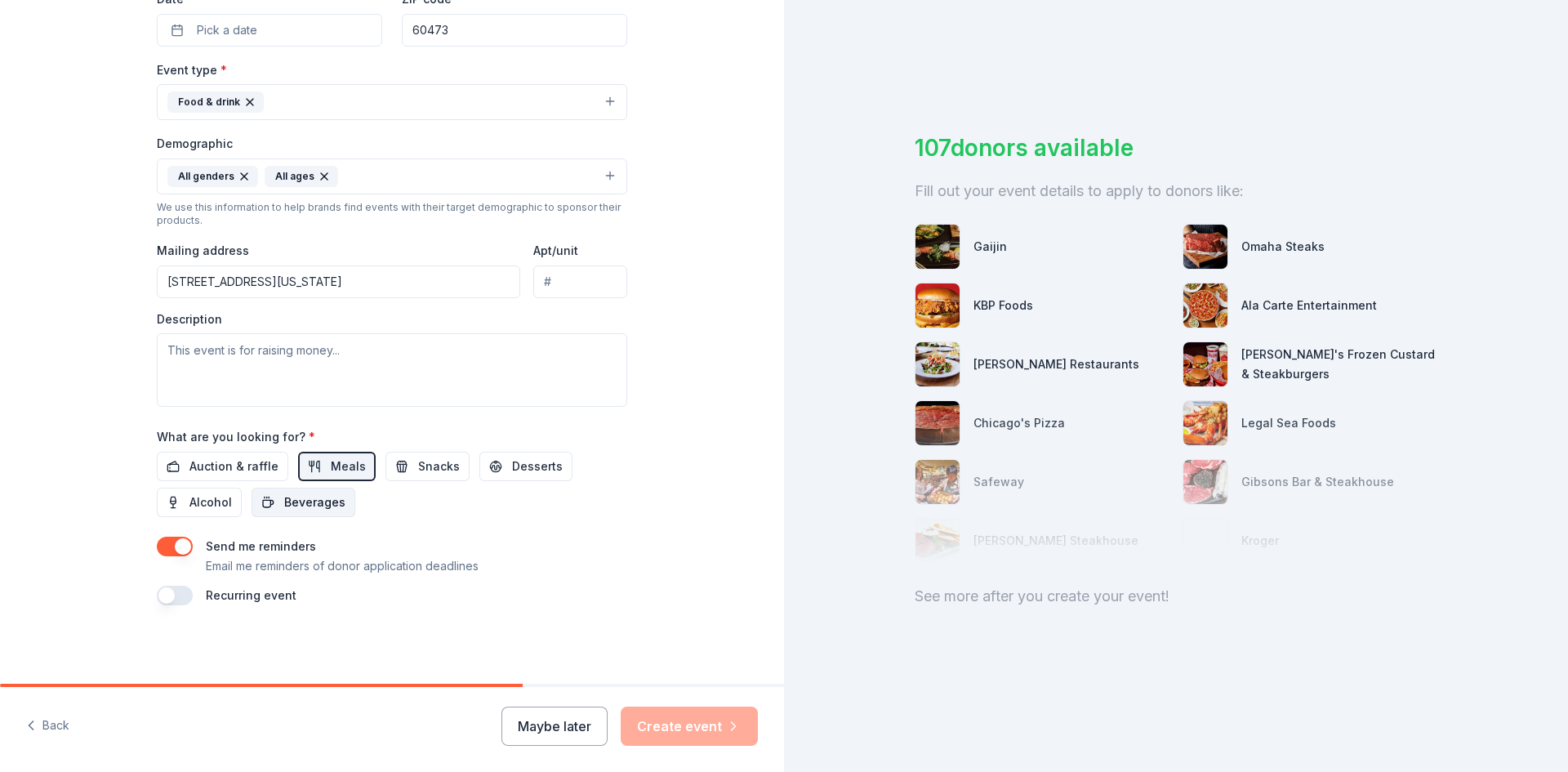
click at [312, 506] on span "Beverages" at bounding box center [315, 502] width 61 height 19
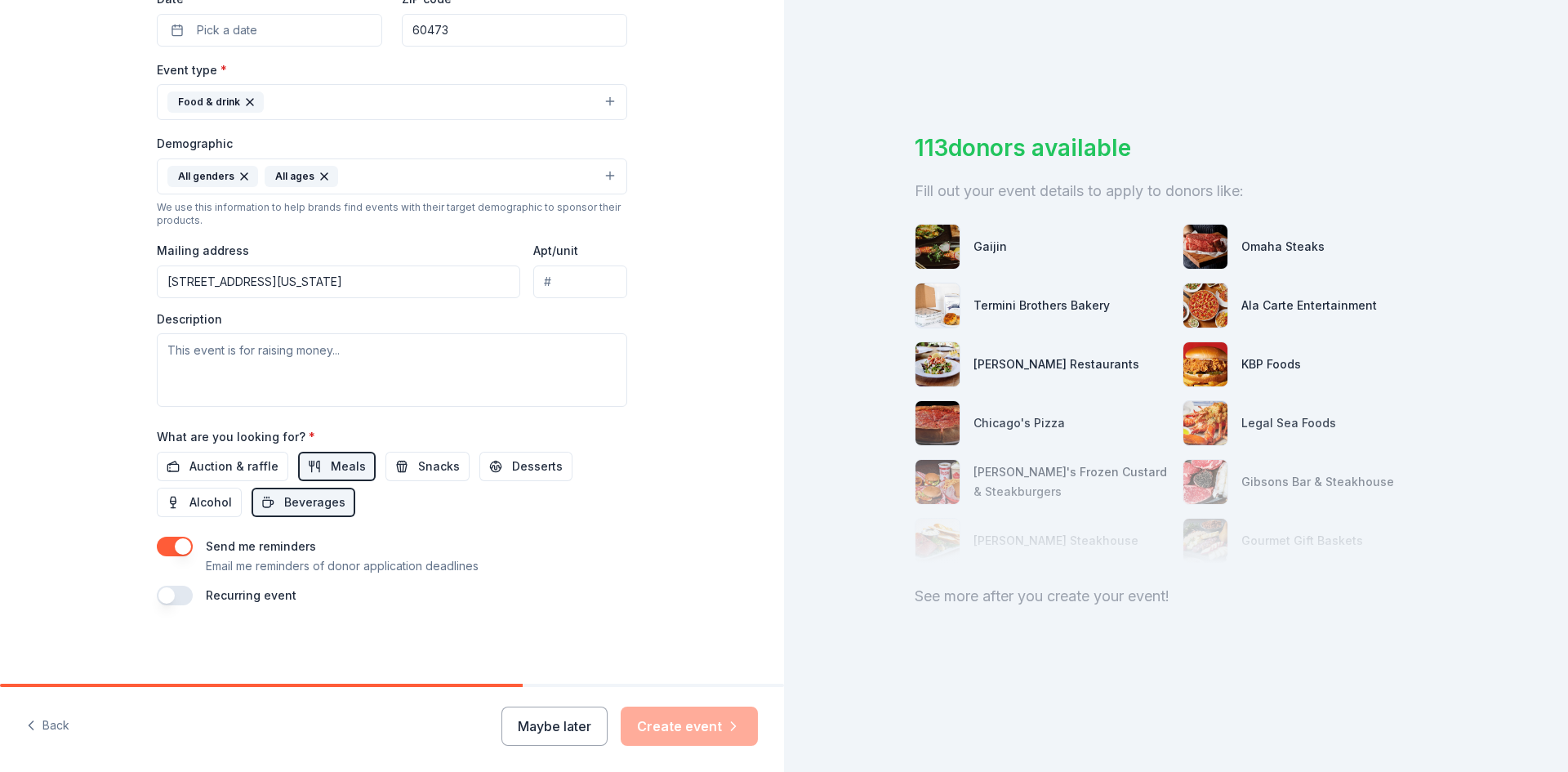
drag, startPoint x: 500, startPoint y: 466, endPoint x: 528, endPoint y: 481, distance: 31.8
click at [505, 472] on button "Desserts" at bounding box center [525, 466] width 93 height 29
click at [175, 598] on button "button" at bounding box center [174, 595] width 36 height 19
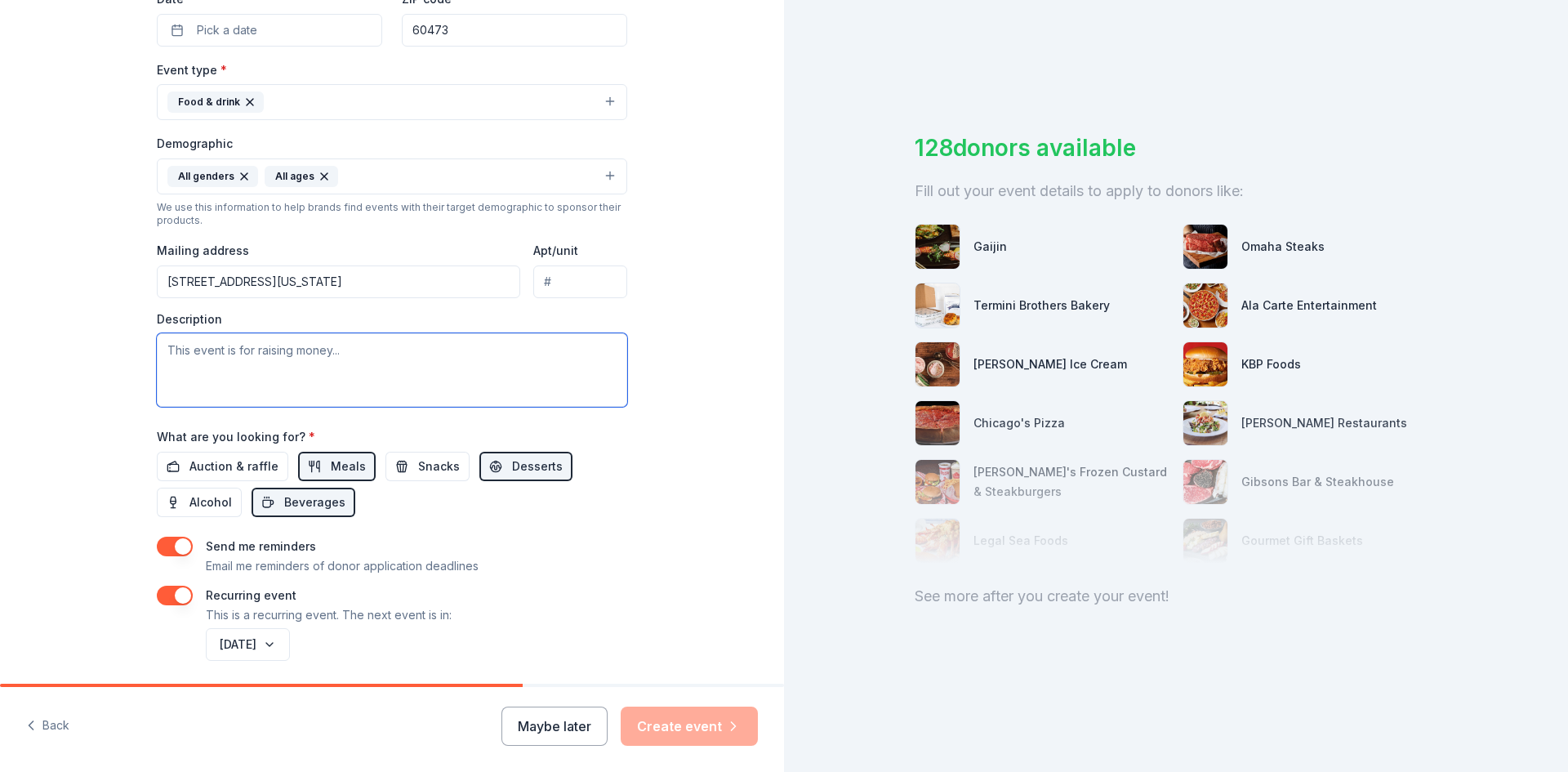
click at [247, 352] on textarea at bounding box center [392, 370] width 471 height 74
click at [470, 368] on textarea "This event is held every year around [DATE] and" at bounding box center [392, 370] width 471 height 74
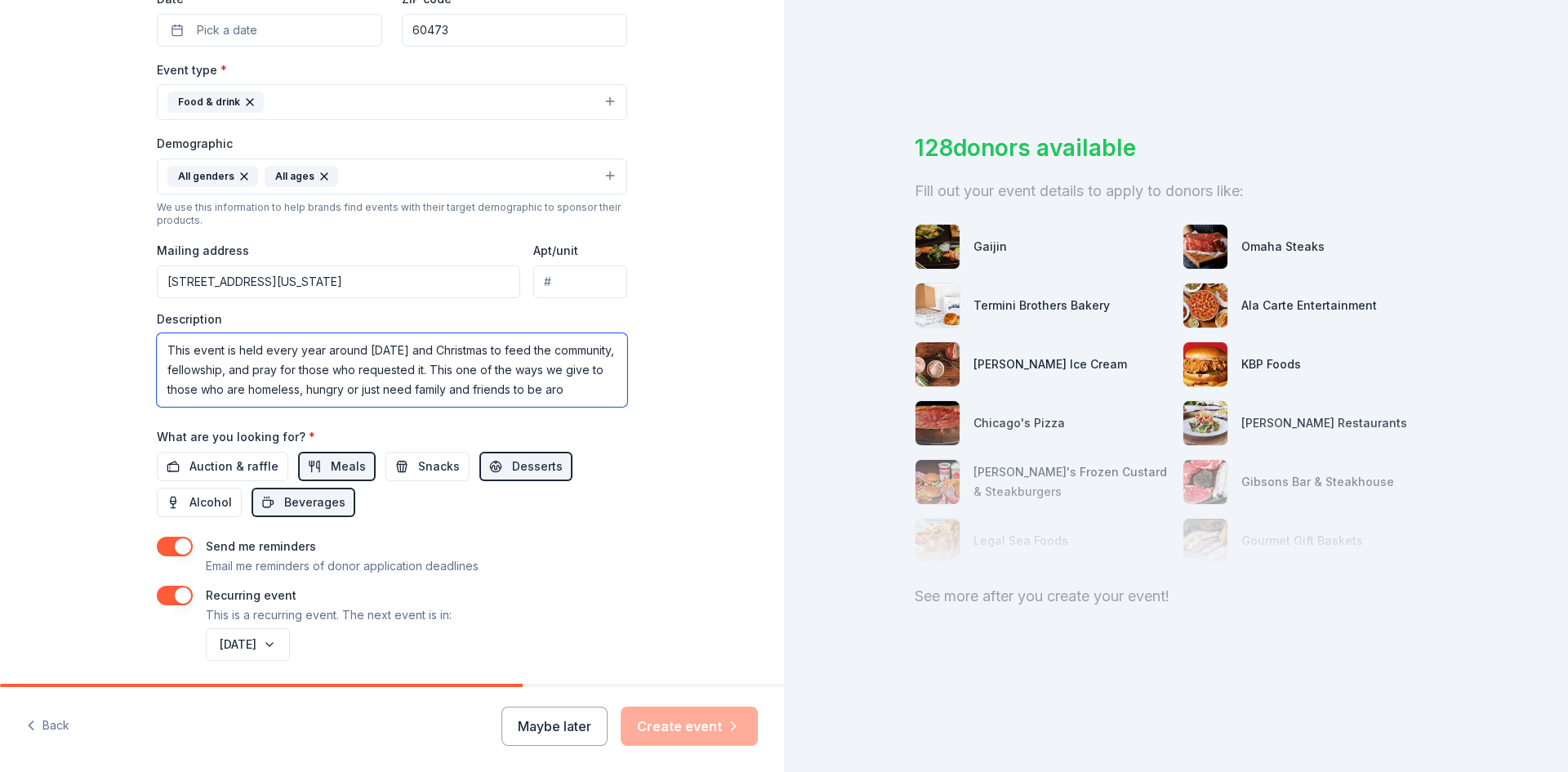
scroll to position [30, 0]
click at [478, 360] on textarea "This event is held every year around [DATE] and Christmas to feed the community…" at bounding box center [392, 370] width 471 height 74
click at [509, 363] on textarea "This event is held every year around [DATE] and Christmas to feed the community…" at bounding box center [392, 370] width 471 height 74
click at [331, 397] on textarea "This event is held every year around [DATE] and Christmas to feed the community…" at bounding box center [392, 370] width 471 height 74
click at [603, 375] on textarea "This event is held every year around [DATE] and Christmas to feed the community…" at bounding box center [392, 370] width 471 height 74
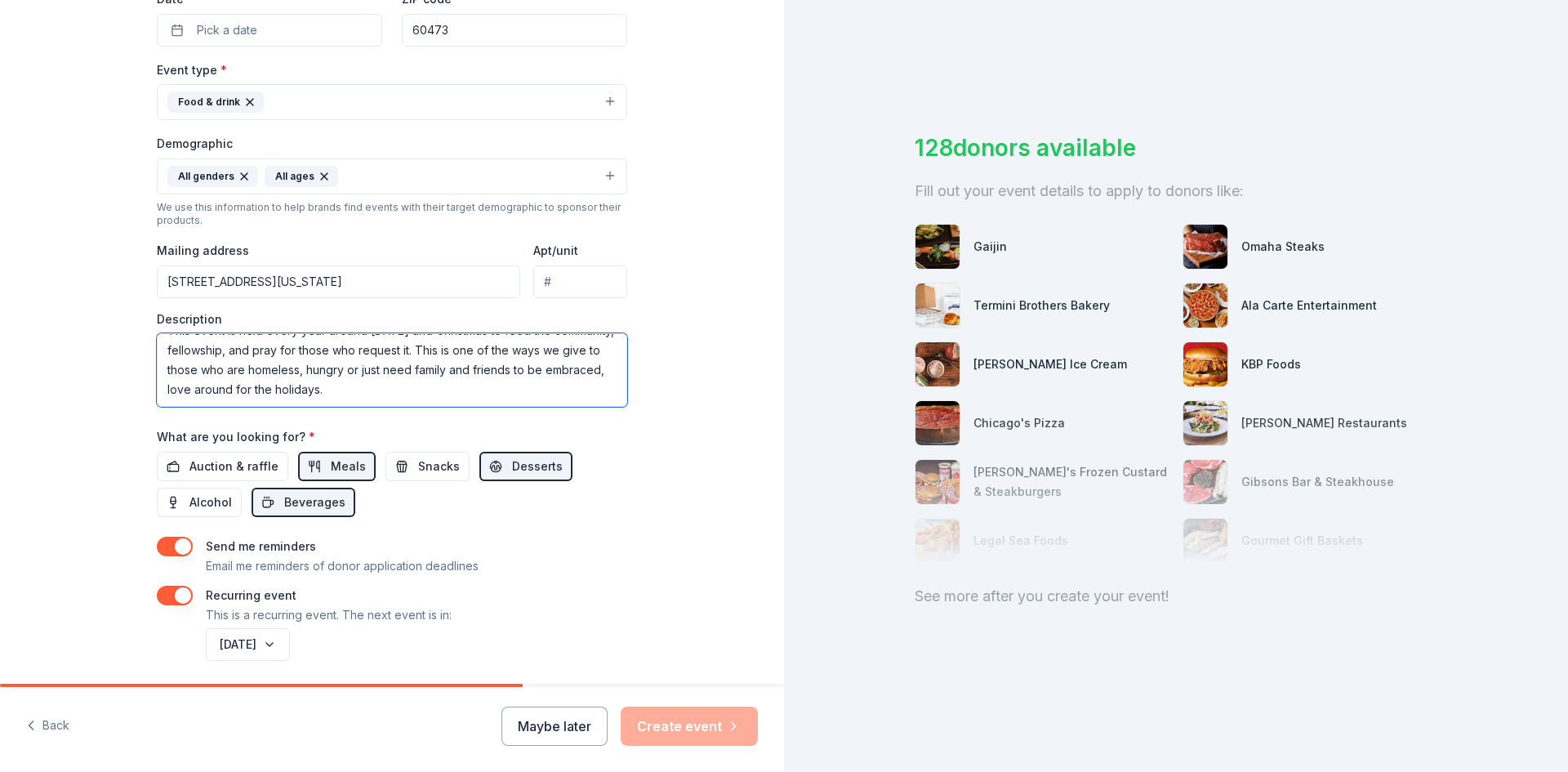
scroll to position [40, 0]
click at [295, 391] on textarea "This event is held every year around [DATE] and Christmas to feed the community…" at bounding box center [392, 370] width 471 height 74
click at [346, 392] on textarea "This event is held every year around [DATE] and Christmas to feed the community…" at bounding box center [392, 370] width 471 height 74
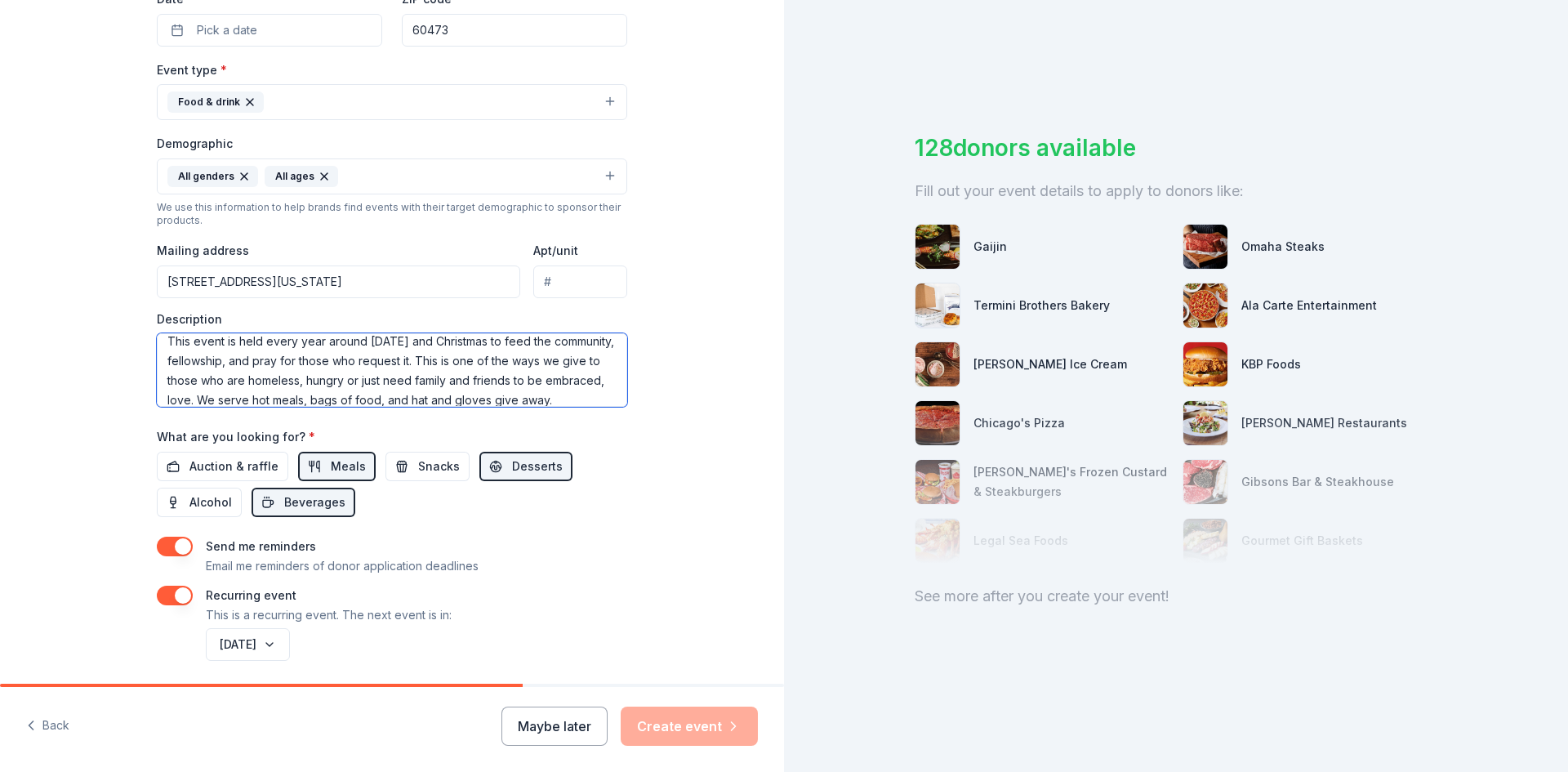
type textarea "This event is held every year around [DATE] and Christmas to feed the community…"
drag, startPoint x: 784, startPoint y: 258, endPoint x: 781, endPoint y: 250, distance: 8.5
click at [781, 250] on div "Tell us about your event. We'll find in-kind donations you can apply for. Event…" at bounding box center [784, 386] width 1568 height 772
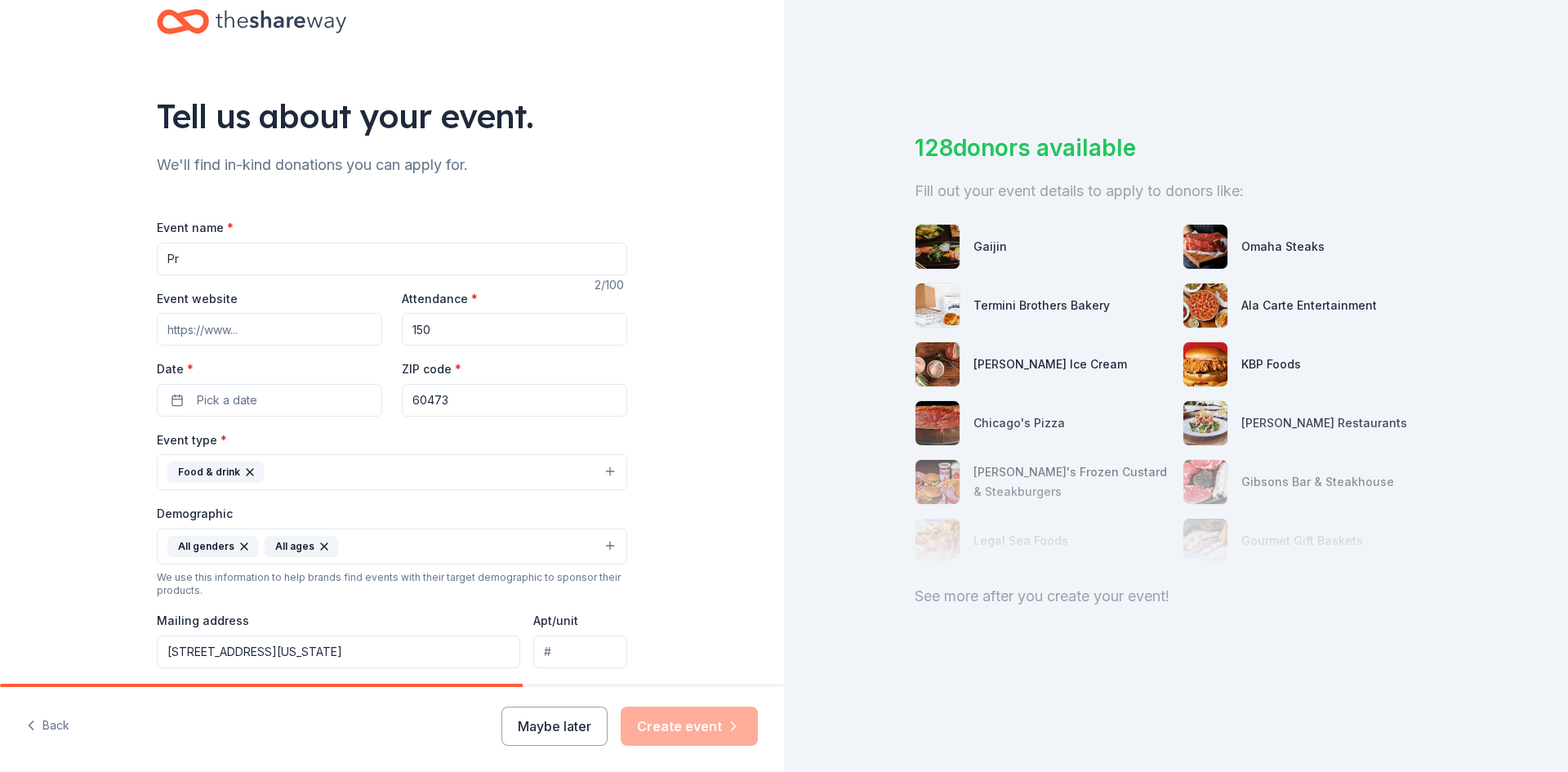
scroll to position [39, 0]
click at [357, 255] on input "Pr" at bounding box center [392, 257] width 471 height 32
type input "Prayer and A Plate"
click at [282, 404] on button "Pick a date" at bounding box center [269, 398] width 226 height 32
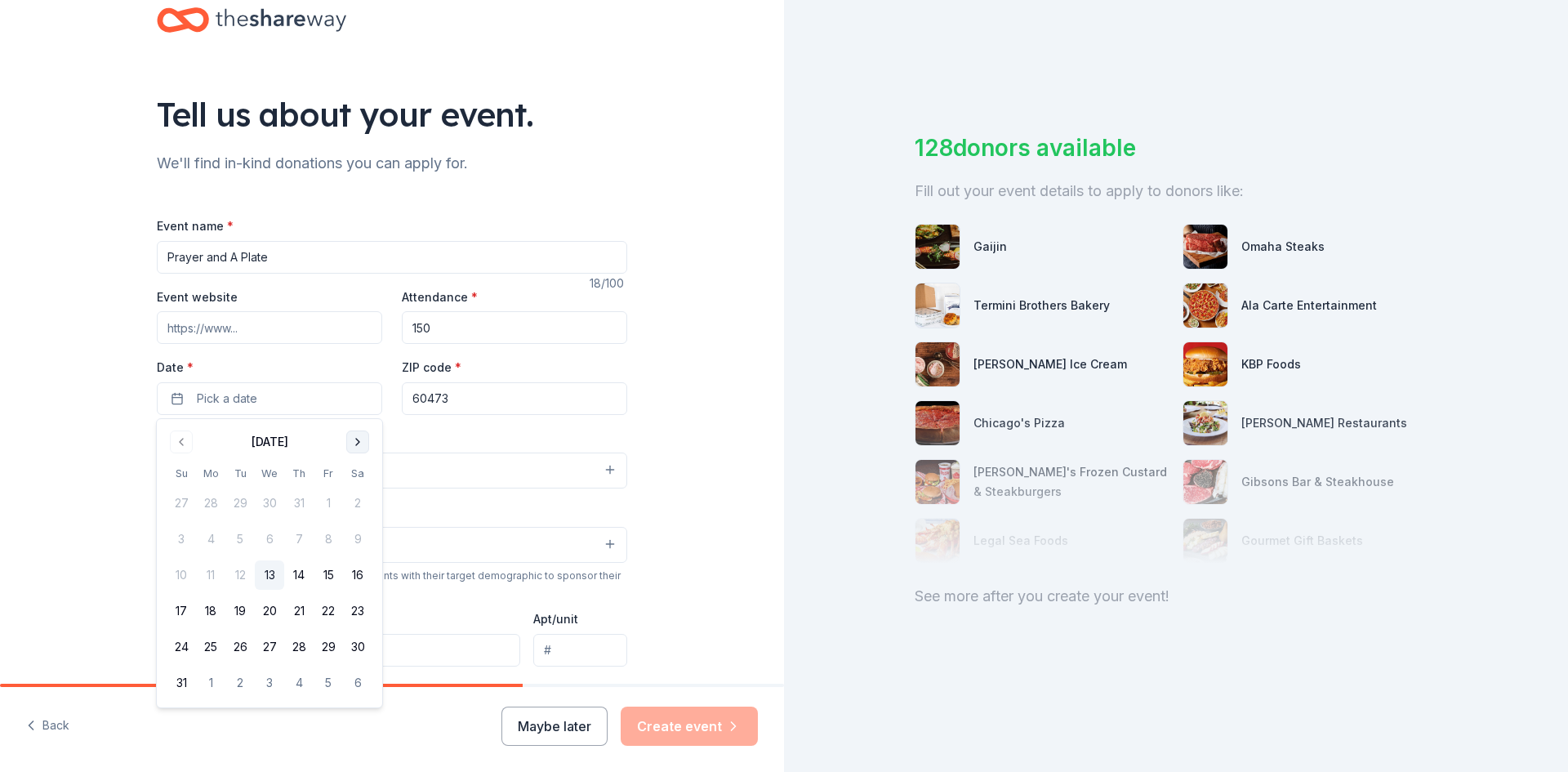
click at [363, 440] on button "Go to next month" at bounding box center [357, 441] width 23 height 23
click at [366, 439] on button "Go to next month" at bounding box center [357, 441] width 23 height 23
click at [365, 442] on button "Go to next month" at bounding box center [357, 441] width 23 height 23
click at [364, 611] on button "22" at bounding box center [357, 611] width 29 height 29
click at [724, 463] on div "Tell us about your event. We'll find in-kind donations you can apply for. Event…" at bounding box center [392, 535] width 784 height 1149
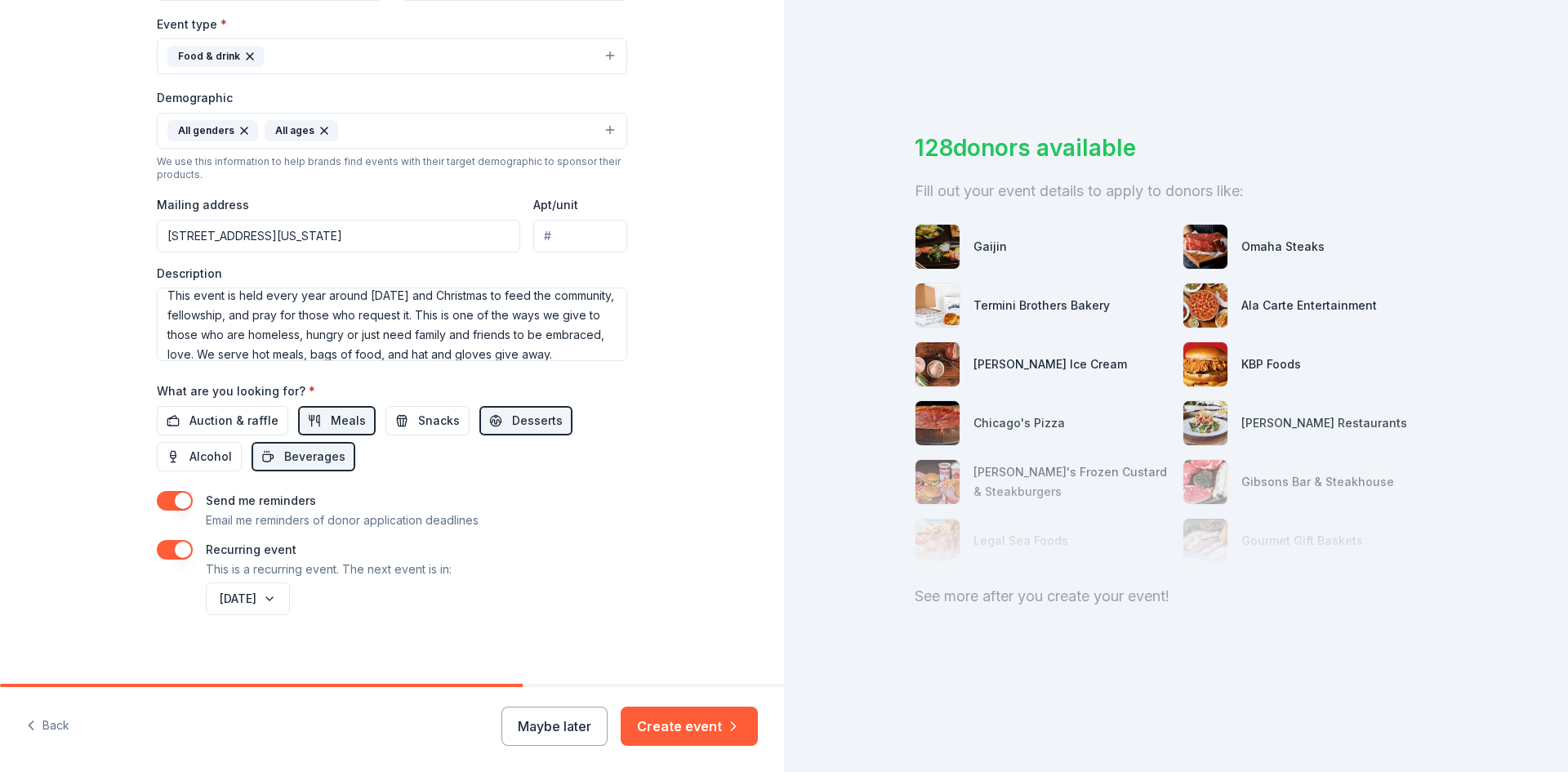
scroll to position [465, 0]
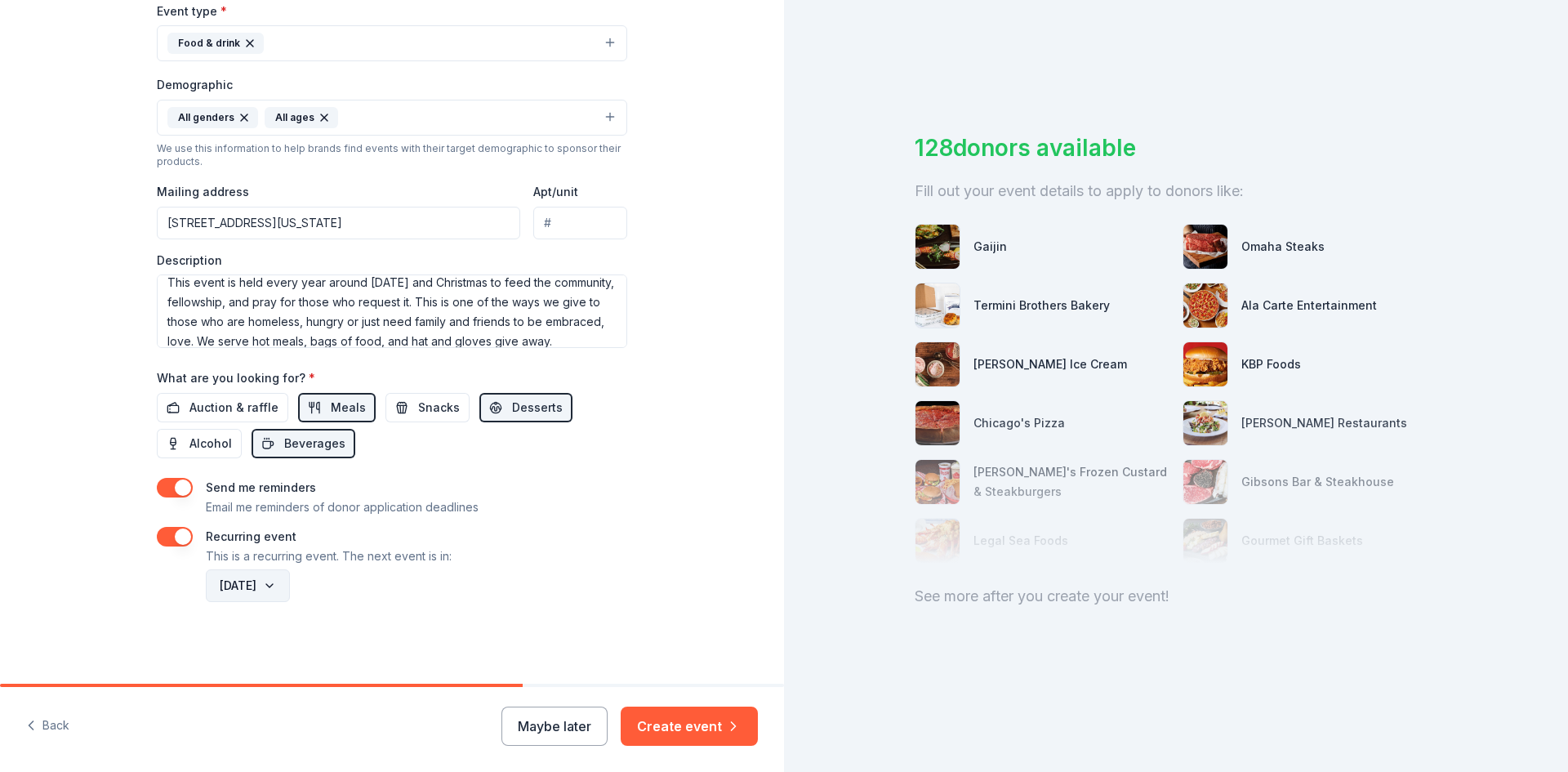
click at [275, 590] on button "[DATE]" at bounding box center [247, 585] width 84 height 32
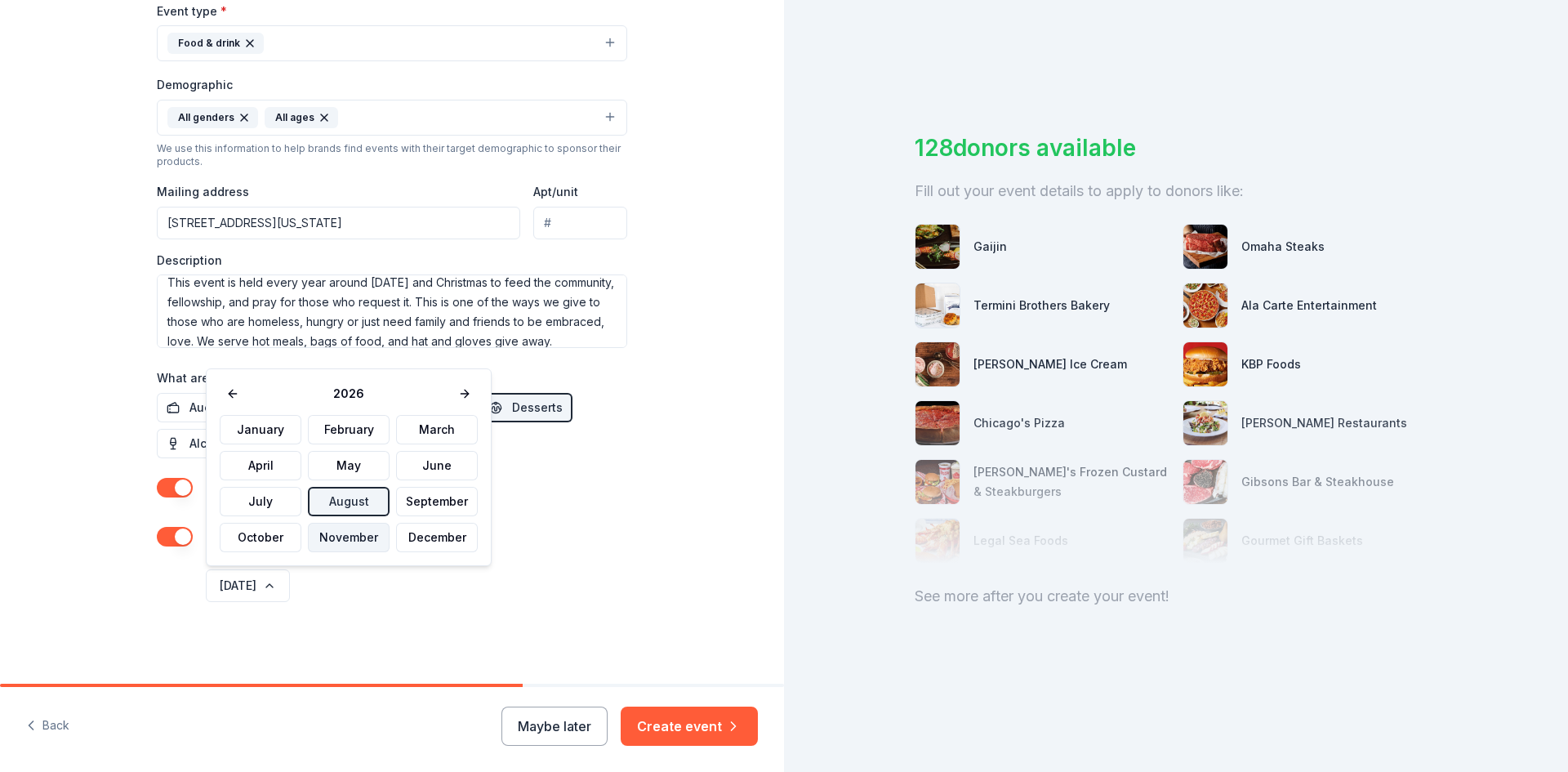
click at [327, 539] on button "November" at bounding box center [348, 537] width 82 height 29
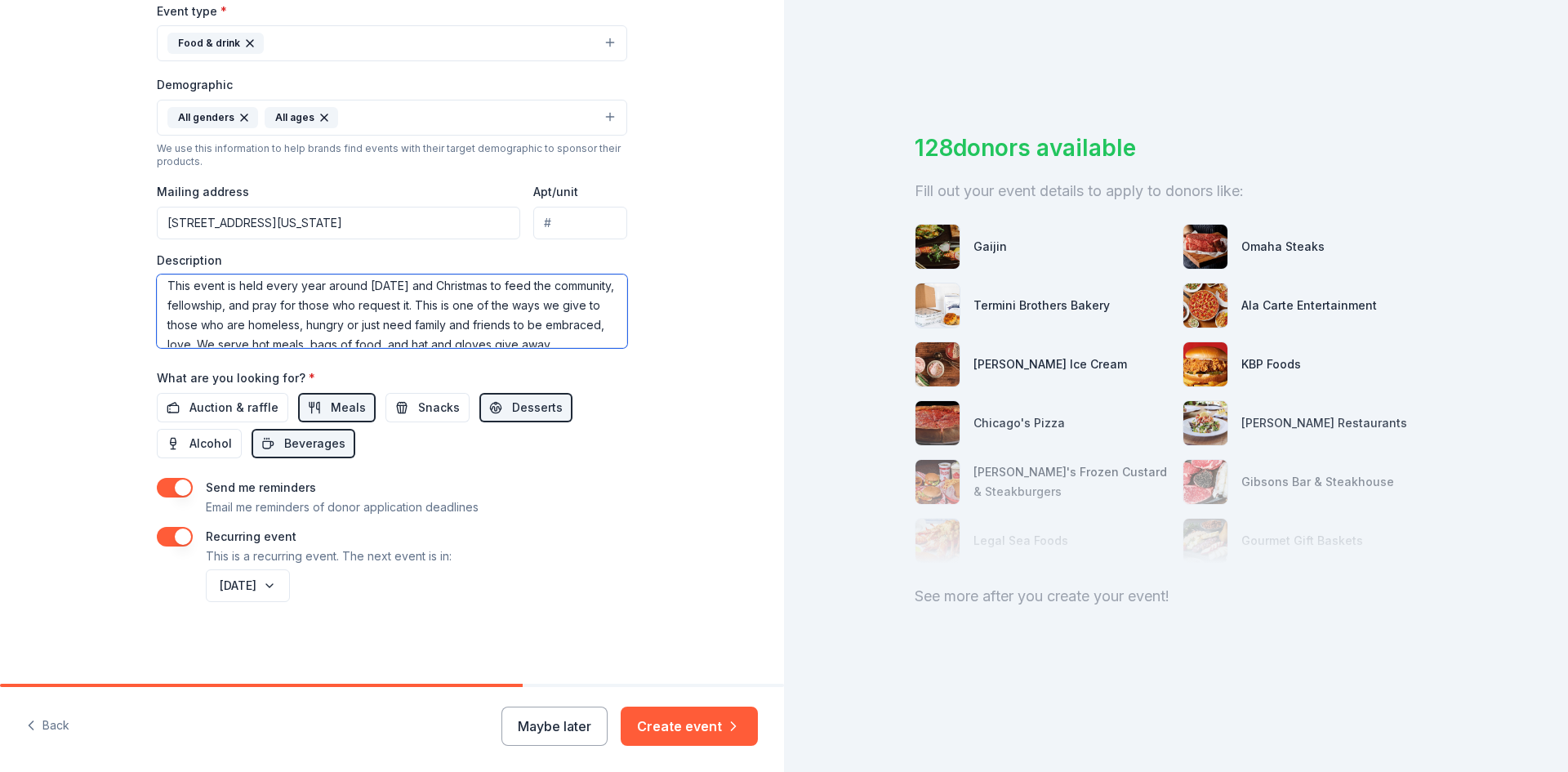
scroll to position [40, 0]
click at [588, 333] on textarea "This event is held every year around [DATE] and Christmas to feed the community…" at bounding box center [392, 311] width 471 height 74
drag, startPoint x: 558, startPoint y: 338, endPoint x: 716, endPoint y: 251, distance: 180.4
click at [716, 250] on div "Tell us about your event. We'll find in-kind donations you can apply for. Event…" at bounding box center [392, 109] width 784 height 1149
click at [618, 327] on textarea "This event is held every year around [DATE] and Christmas to feed the community…" at bounding box center [392, 311] width 471 height 74
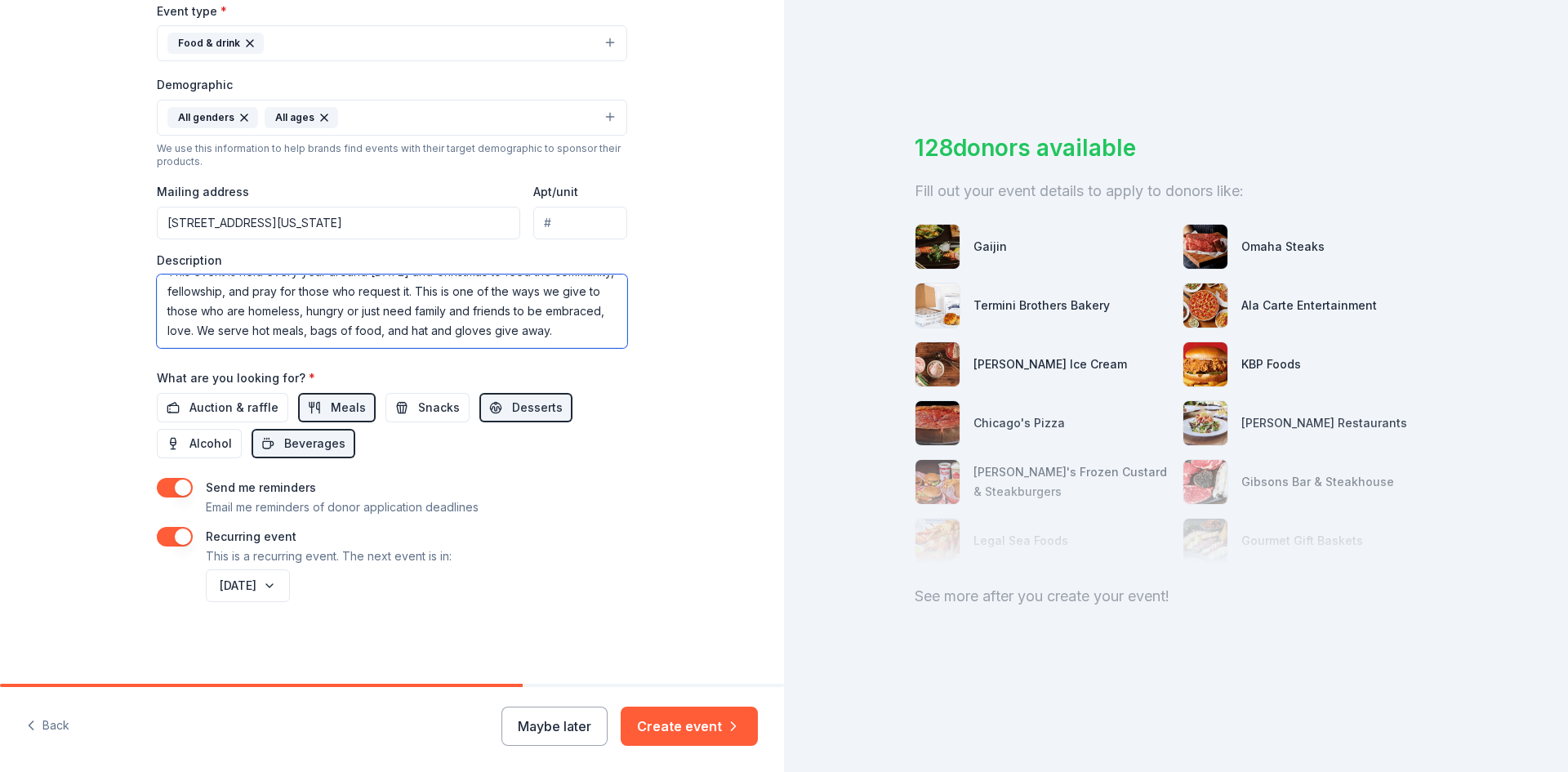
scroll to position [9, 0]
click at [472, 320] on textarea "This event is held every year around [DATE] and Christmas to feed the community…" at bounding box center [392, 311] width 471 height 74
click at [359, 322] on textarea "This event is held every year around [DATE] and Christmas to feed the community…" at bounding box center [392, 311] width 471 height 74
click at [357, 327] on textarea "This event is held every year around [DATE] and Christmas to feed the community…" at bounding box center [392, 311] width 471 height 74
click at [203, 340] on textarea "This event is held every year around [DATE] and Christmas to feed the community…" at bounding box center [392, 311] width 471 height 74
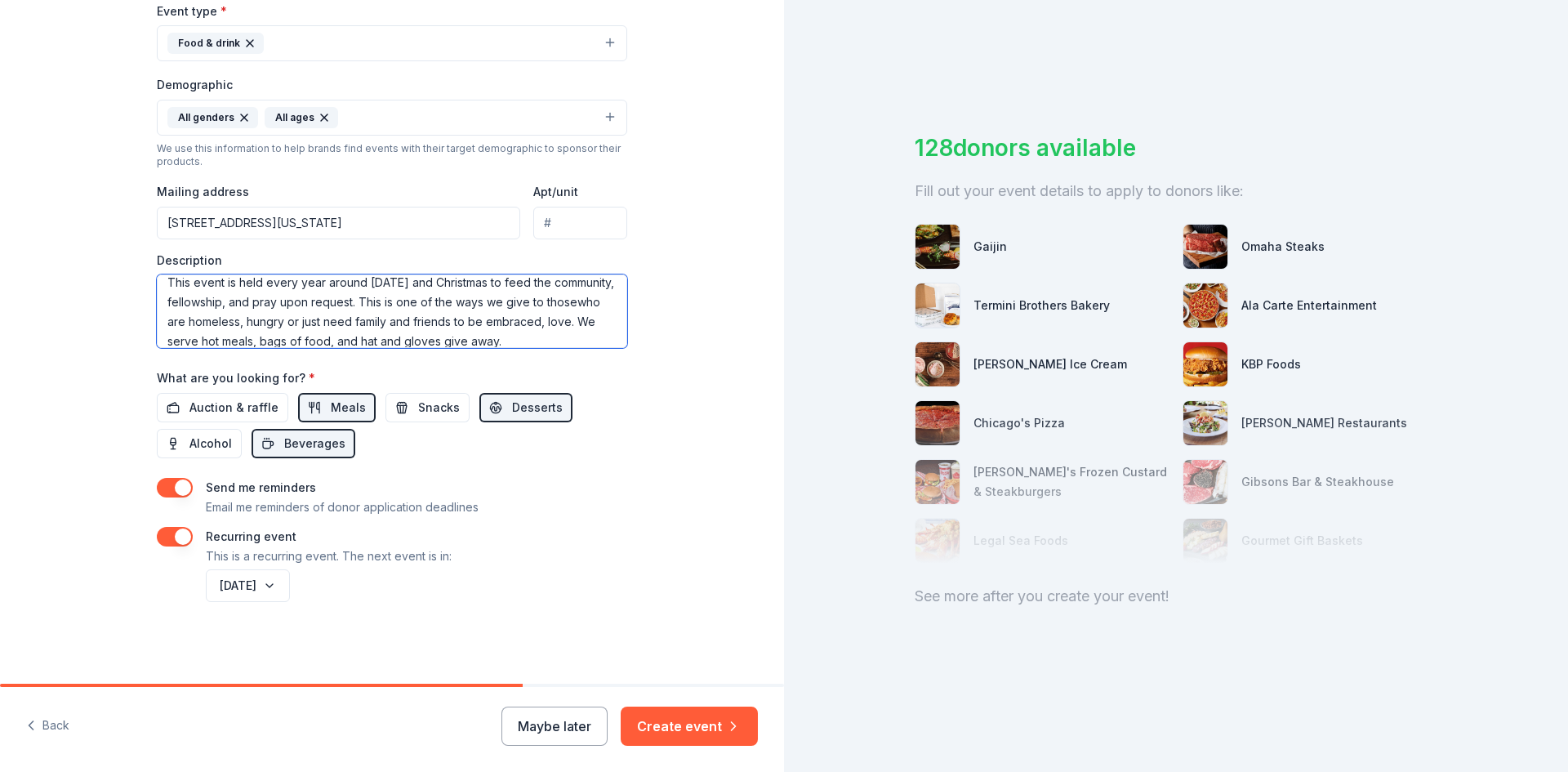
scroll to position [11, 0]
click at [454, 340] on textarea "This event is held every year around [DATE] and Christmas to feed the community…" at bounding box center [392, 311] width 471 height 74
click at [623, 306] on textarea "This event is held every year around [DATE] and Christmas to feed the community…" at bounding box center [392, 311] width 471 height 74
click at [185, 339] on textarea "This event is held every year around [DATE] and Christmas to feed the community…" at bounding box center [392, 311] width 471 height 74
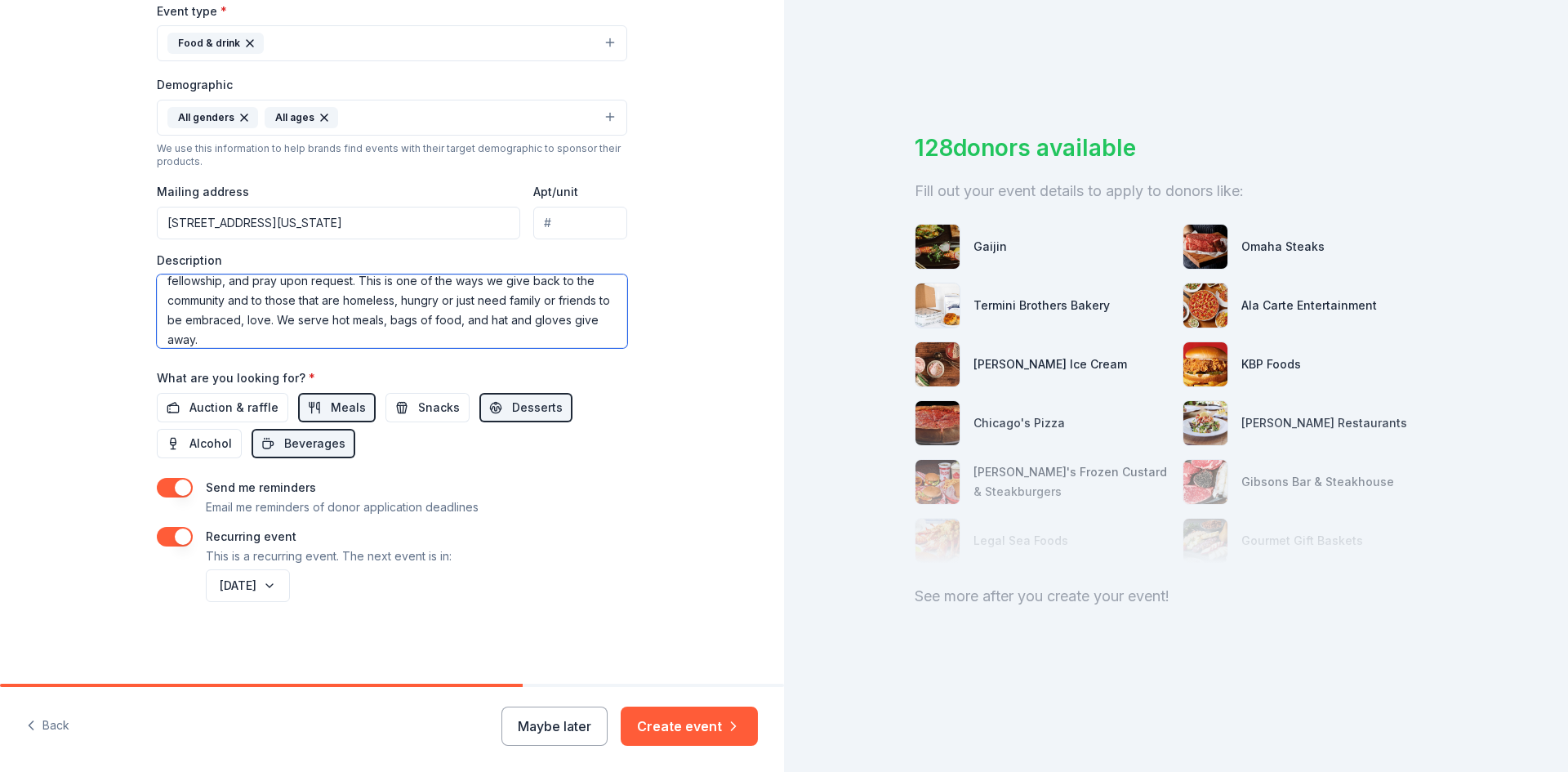
click at [223, 339] on textarea "This event is held every year around [DATE] and Christmas to feed the community…" at bounding box center [392, 311] width 471 height 74
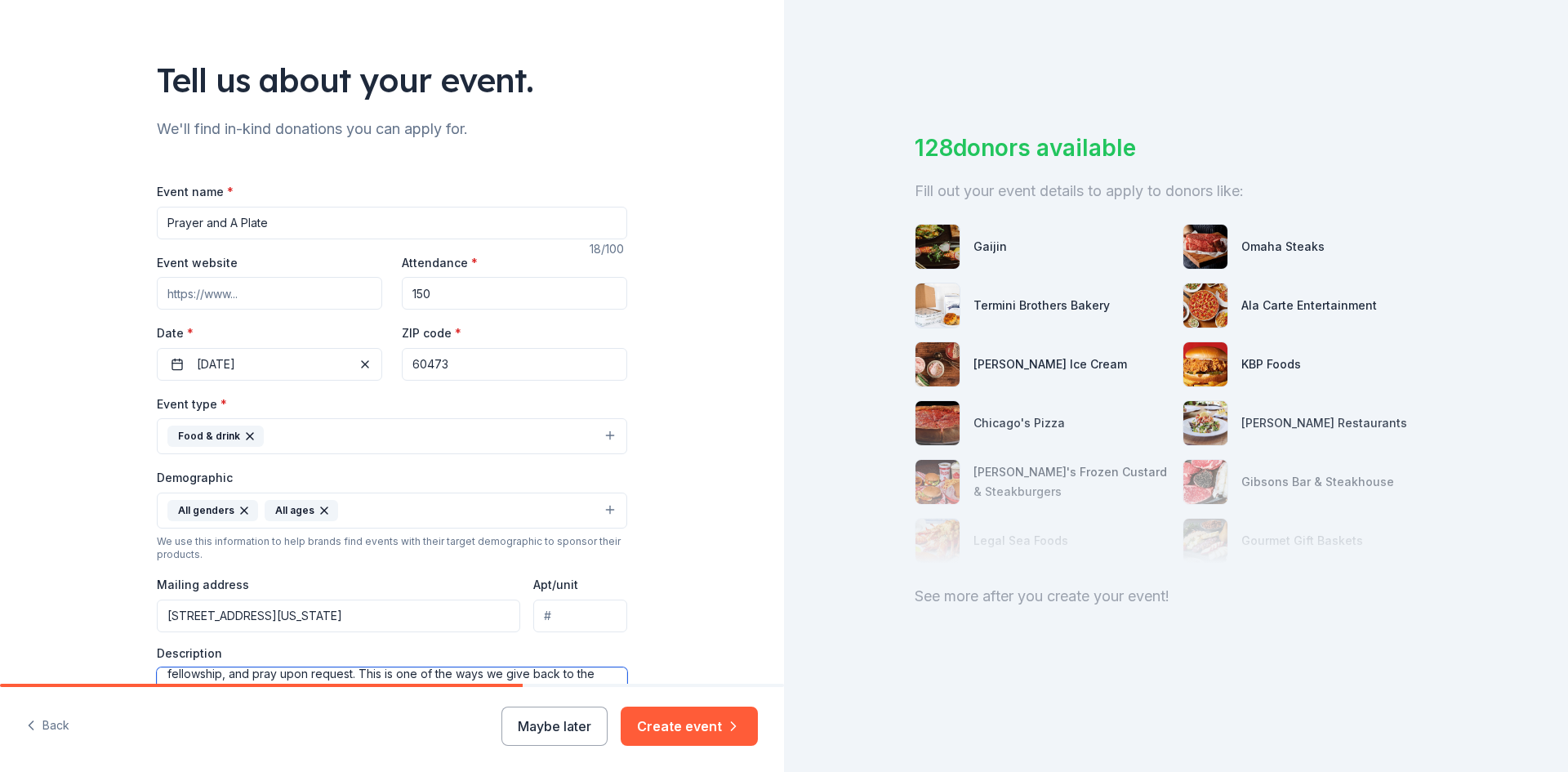
scroll to position [73, 0]
type textarea "This event is held every year around [DATE] and Christmas to feed the community…"
click at [421, 224] on input "Prayer and A Plate" at bounding box center [392, 222] width 471 height 32
type input "P"
type input "Blessing on a Plate"
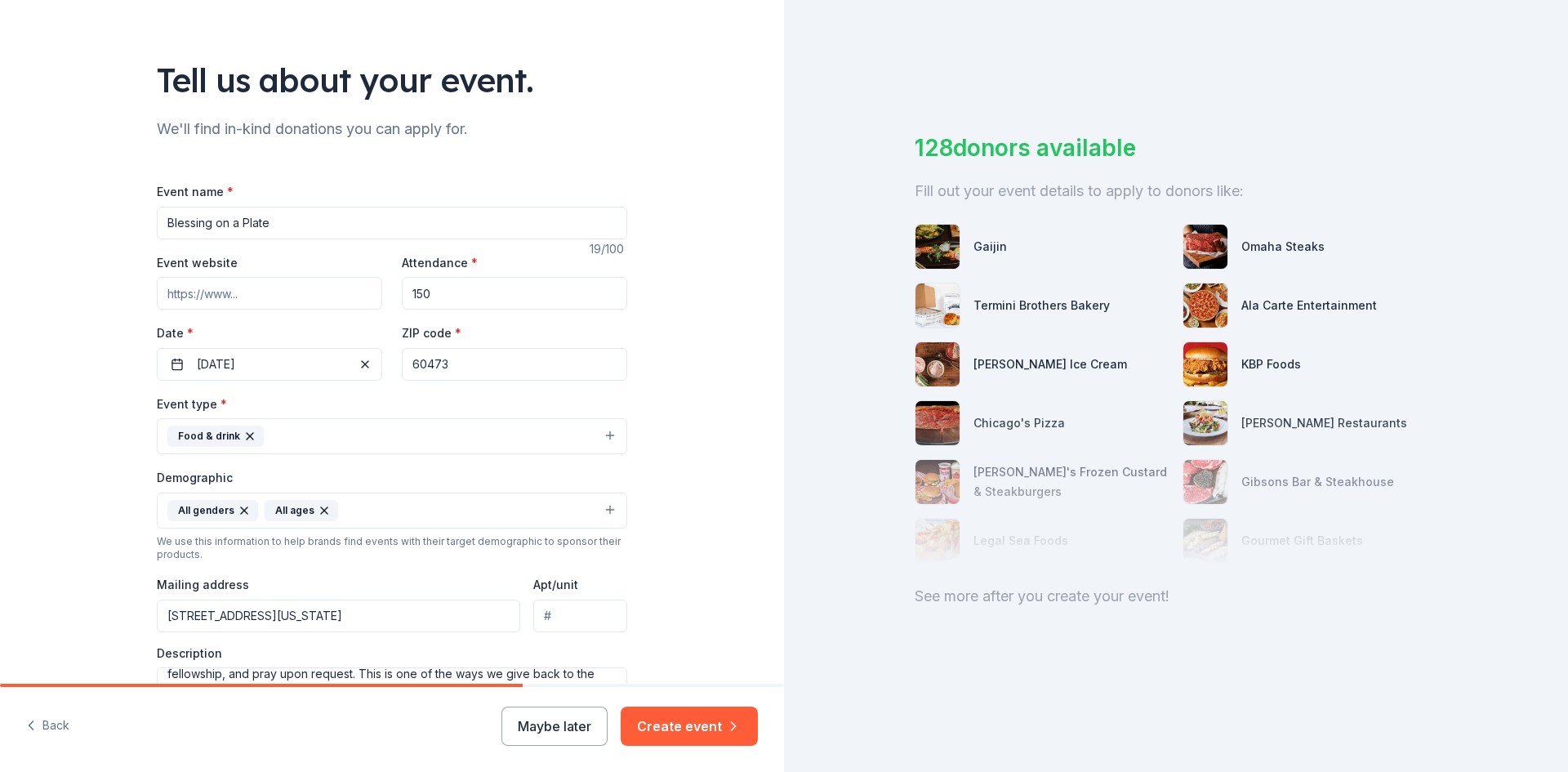
drag, startPoint x: 1567, startPoint y: 40, endPoint x: 1565, endPoint y: 292, distance: 252.0
click at [1567, 253] on div "128 donors available Fill out your event details to apply to donors like: Gaiji…" at bounding box center [1176, 386] width 784 height 772
drag, startPoint x: 1566, startPoint y: 391, endPoint x: 1551, endPoint y: 463, distance: 73.5
click at [1562, 470] on div "128 donors available Fill out your event details to apply to donors like: Gaiji…" at bounding box center [1176, 386] width 784 height 772
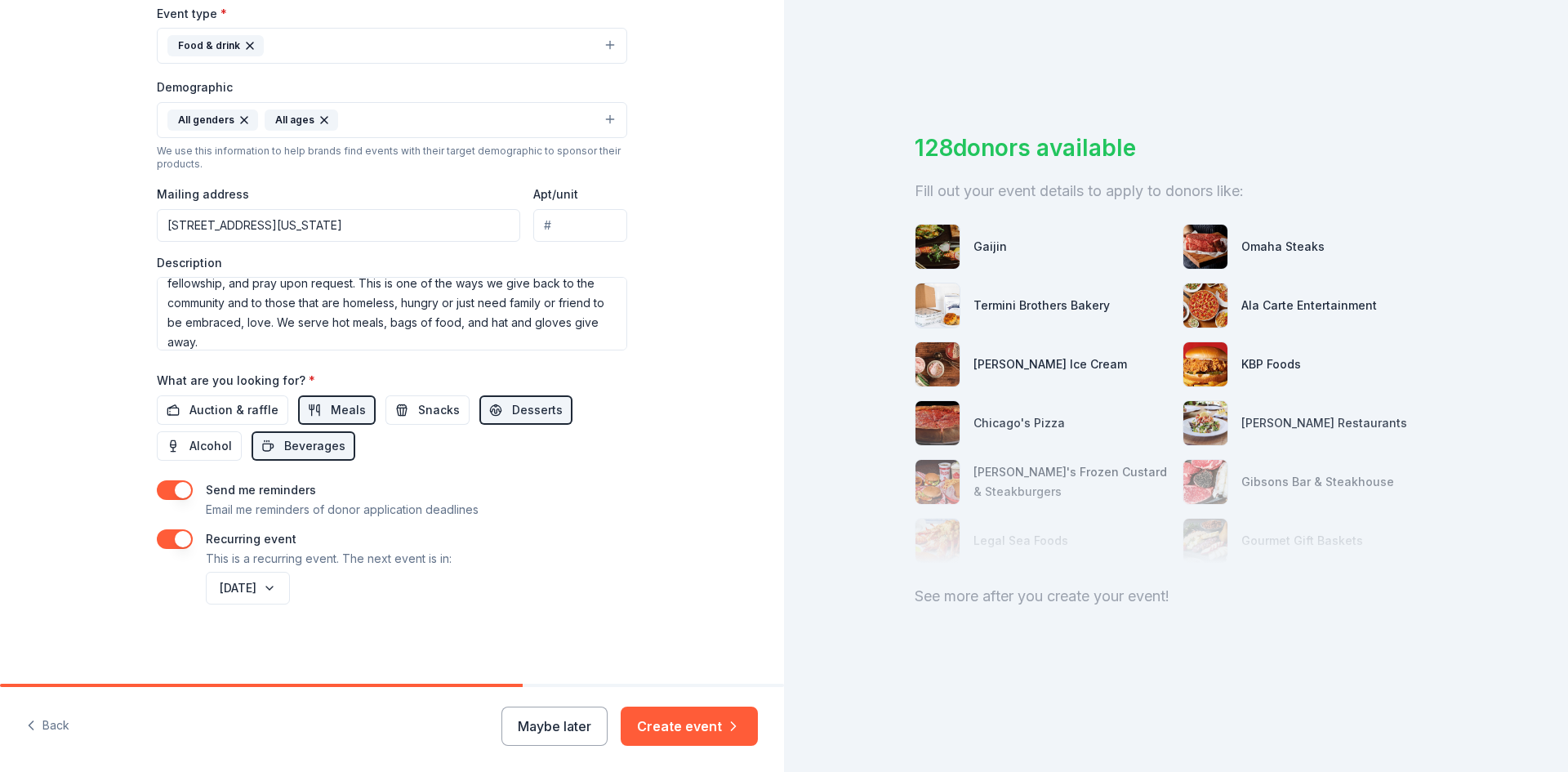
scroll to position [465, 0]
click at [196, 340] on textarea "This event is held every year around [DATE] and Christmas to feed the community…" at bounding box center [392, 311] width 471 height 74
drag, startPoint x: 193, startPoint y: 342, endPoint x: 393, endPoint y: 368, distance: 201.7
click at [655, 404] on div "Tell us about your event. We'll find in-kind donations you can apply for. Event…" at bounding box center [392, 109] width 784 height 1149
click at [192, 338] on textarea "This event is held every year around [DATE] and Christmas to feed the community…" at bounding box center [392, 311] width 471 height 74
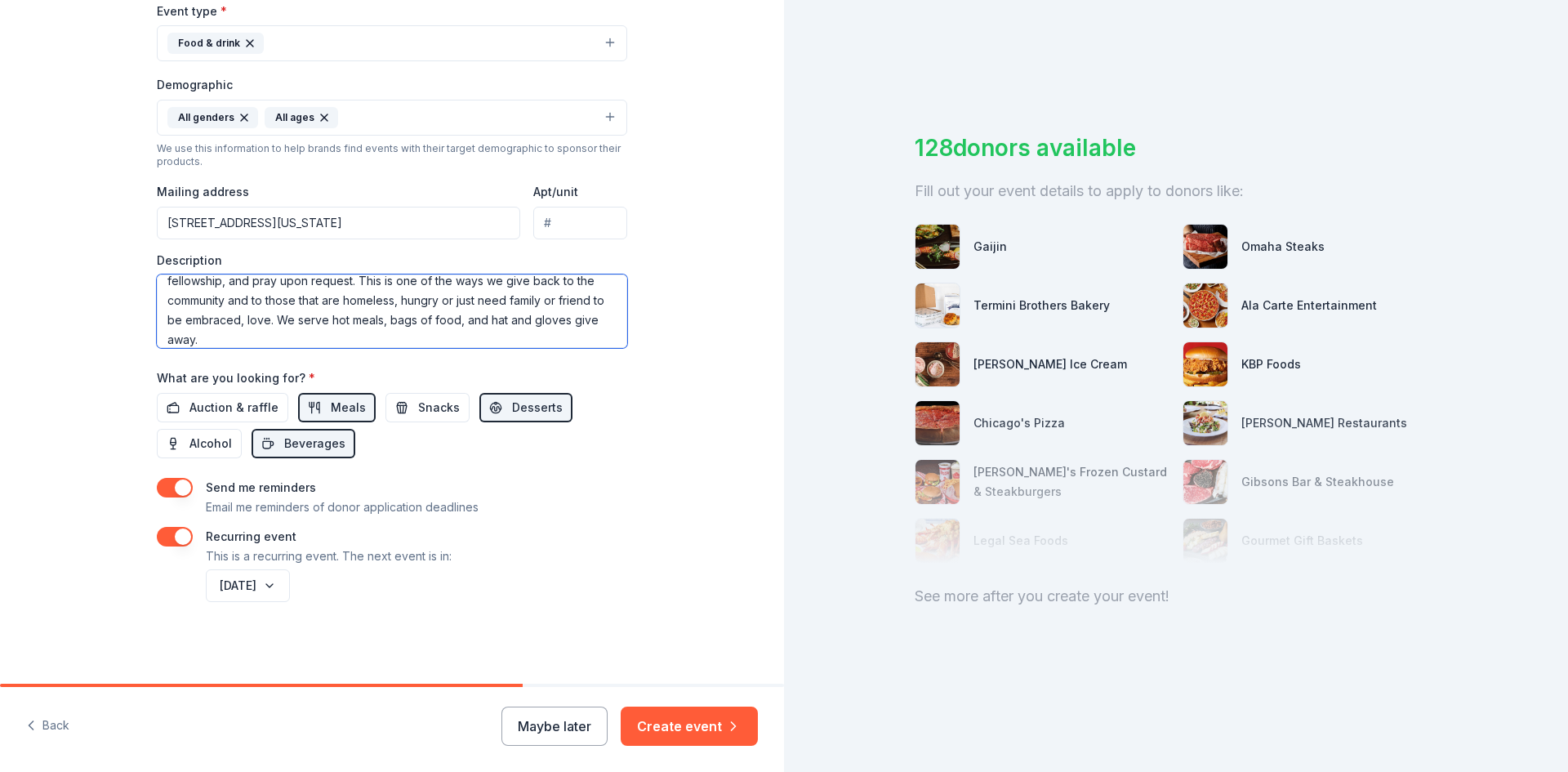
click at [303, 339] on textarea "This event is held every year around [DATE] and Christmas to feed the community…" at bounding box center [392, 311] width 471 height 74
click at [277, 320] on textarea "This event is held every year around [DATE] and Christmas to feed the community…" at bounding box center [392, 311] width 471 height 74
type textarea "This event is held every year around [DATE] and Christmas to feed the community…"
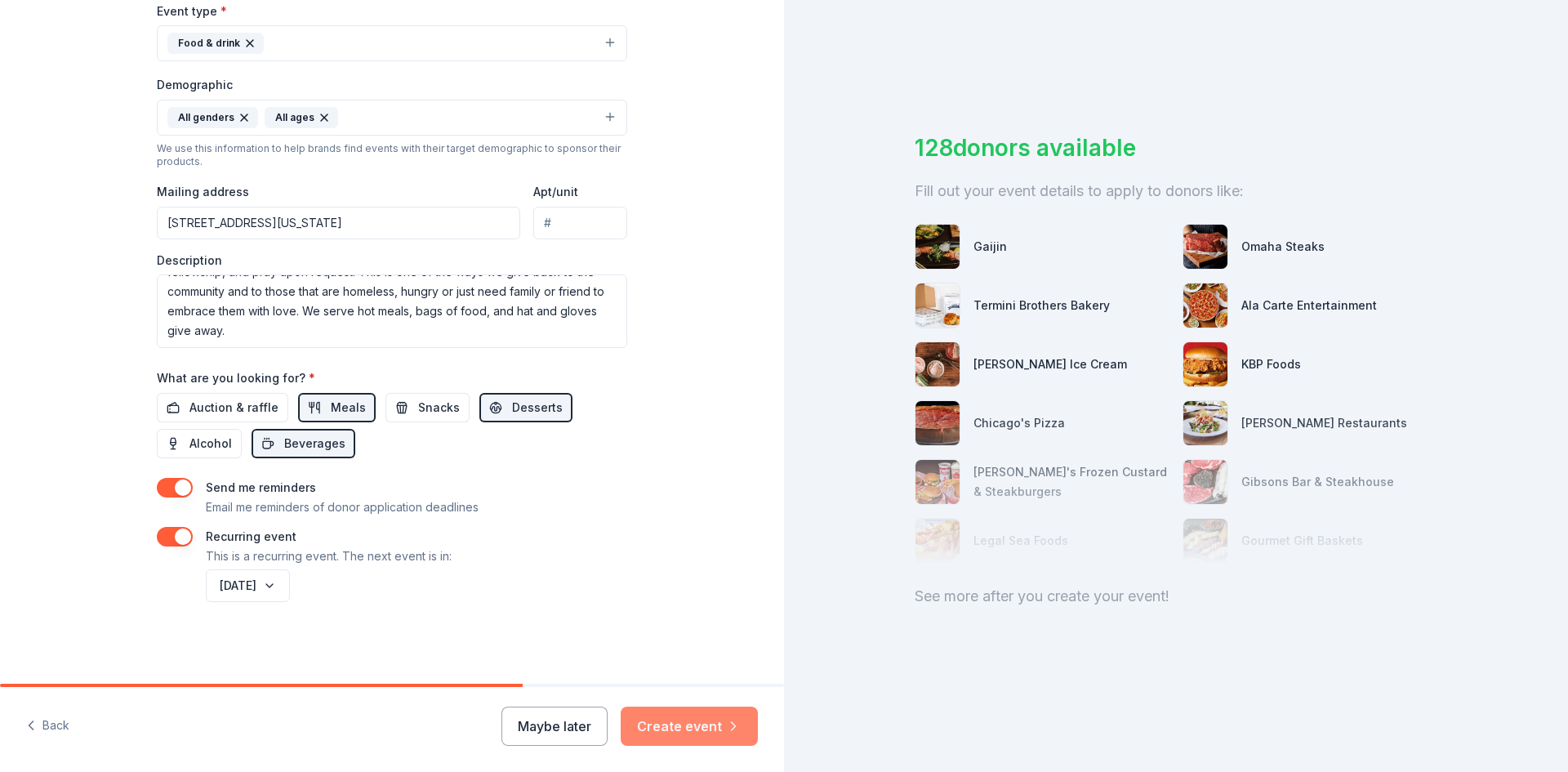
click at [700, 719] on button "Create event" at bounding box center [689, 726] width 137 height 40
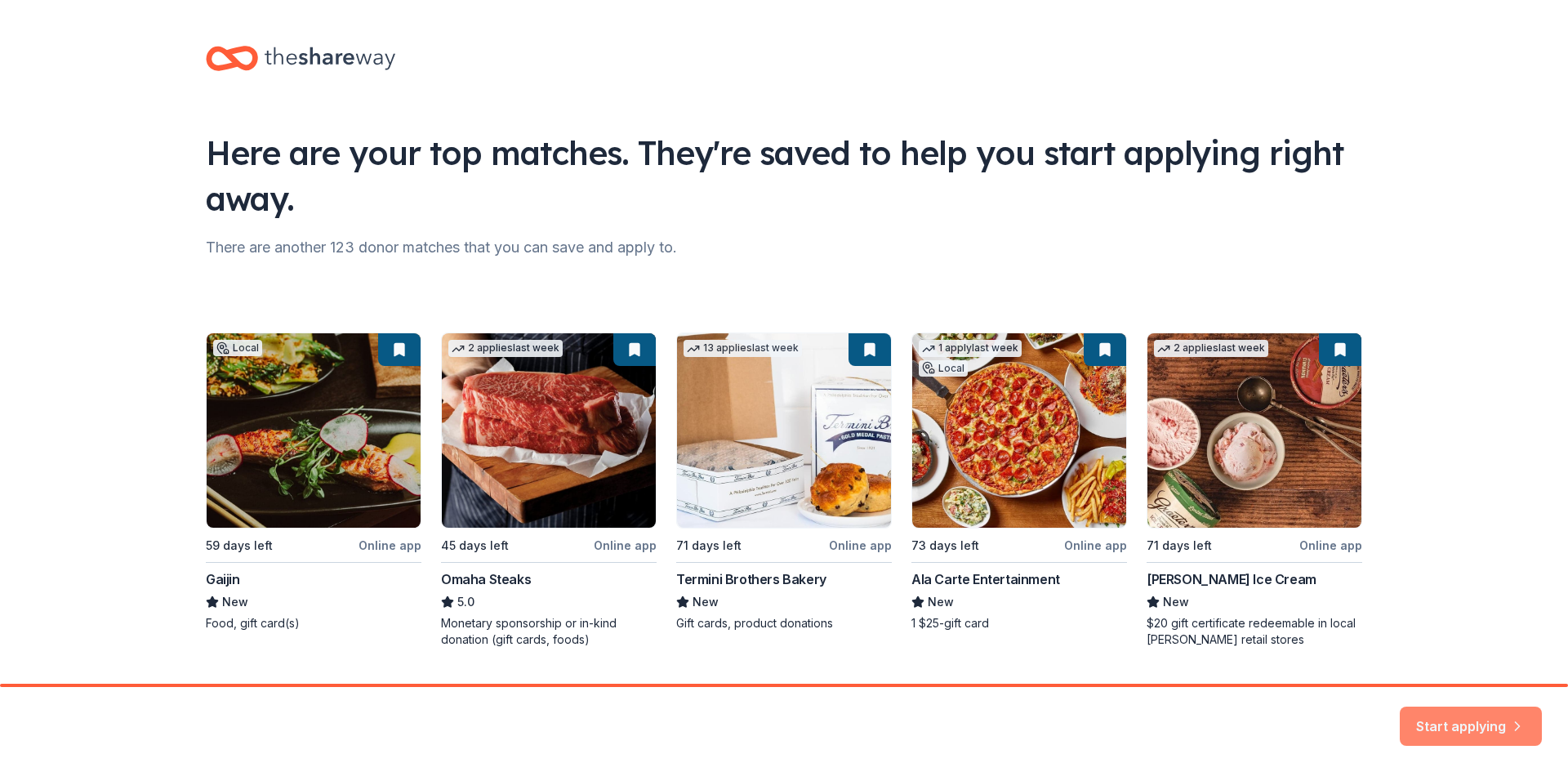
click at [1436, 719] on button "Start applying" at bounding box center [1471, 716] width 142 height 40
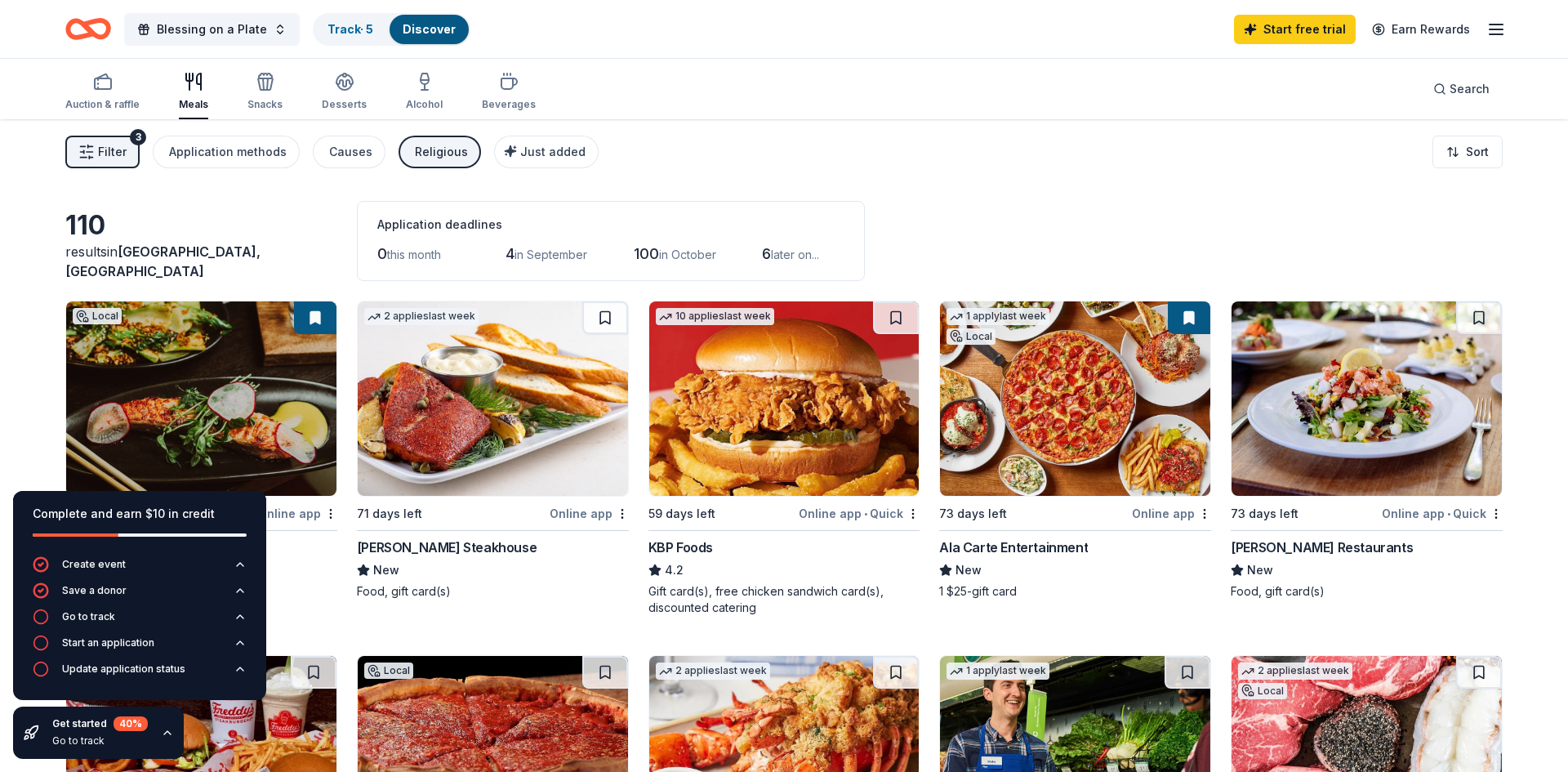
click at [802, 141] on div "Filter 3 Application methods Causes Religious Just added Sort" at bounding box center [784, 151] width 1568 height 65
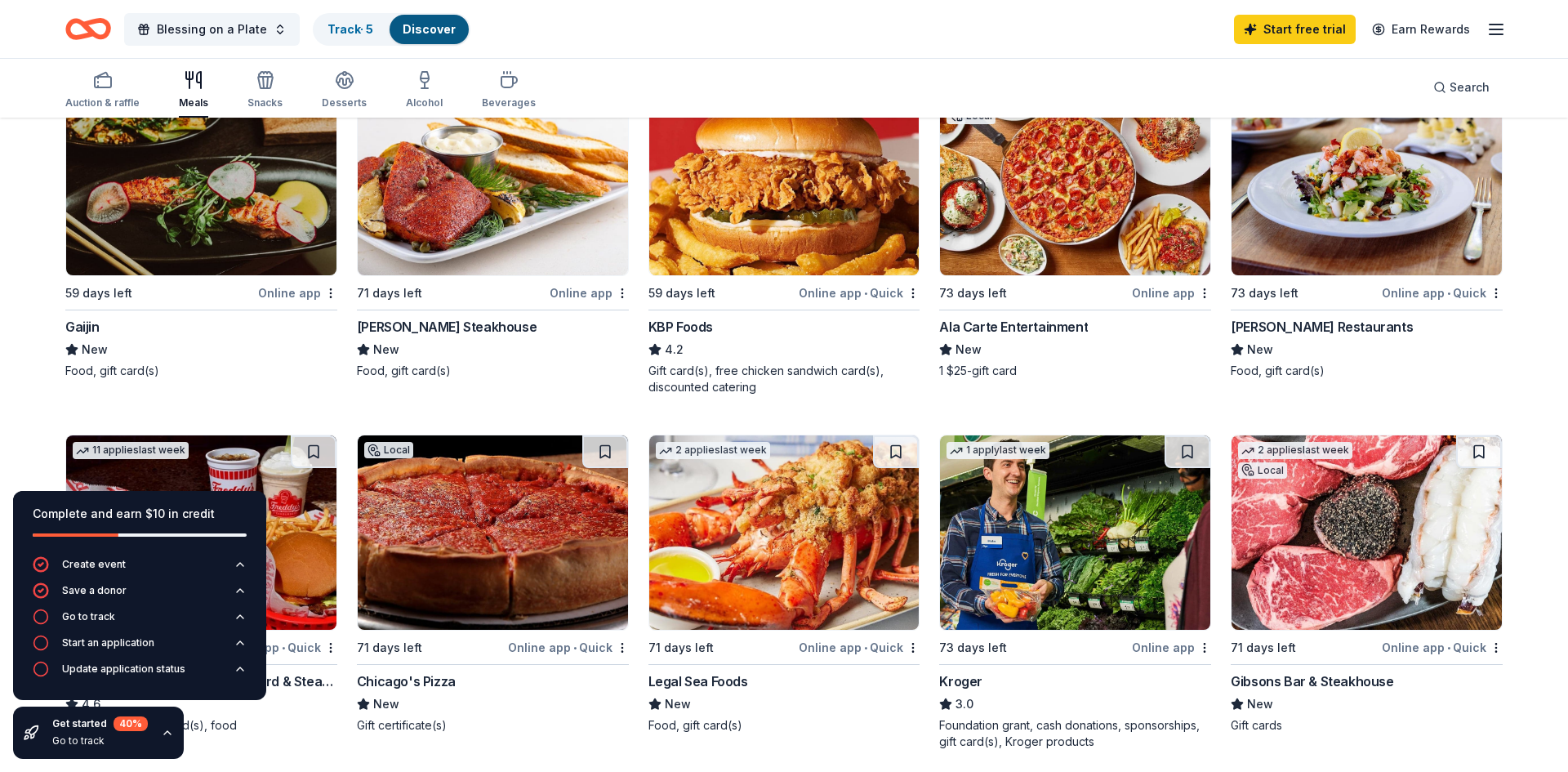
scroll to position [227, 0]
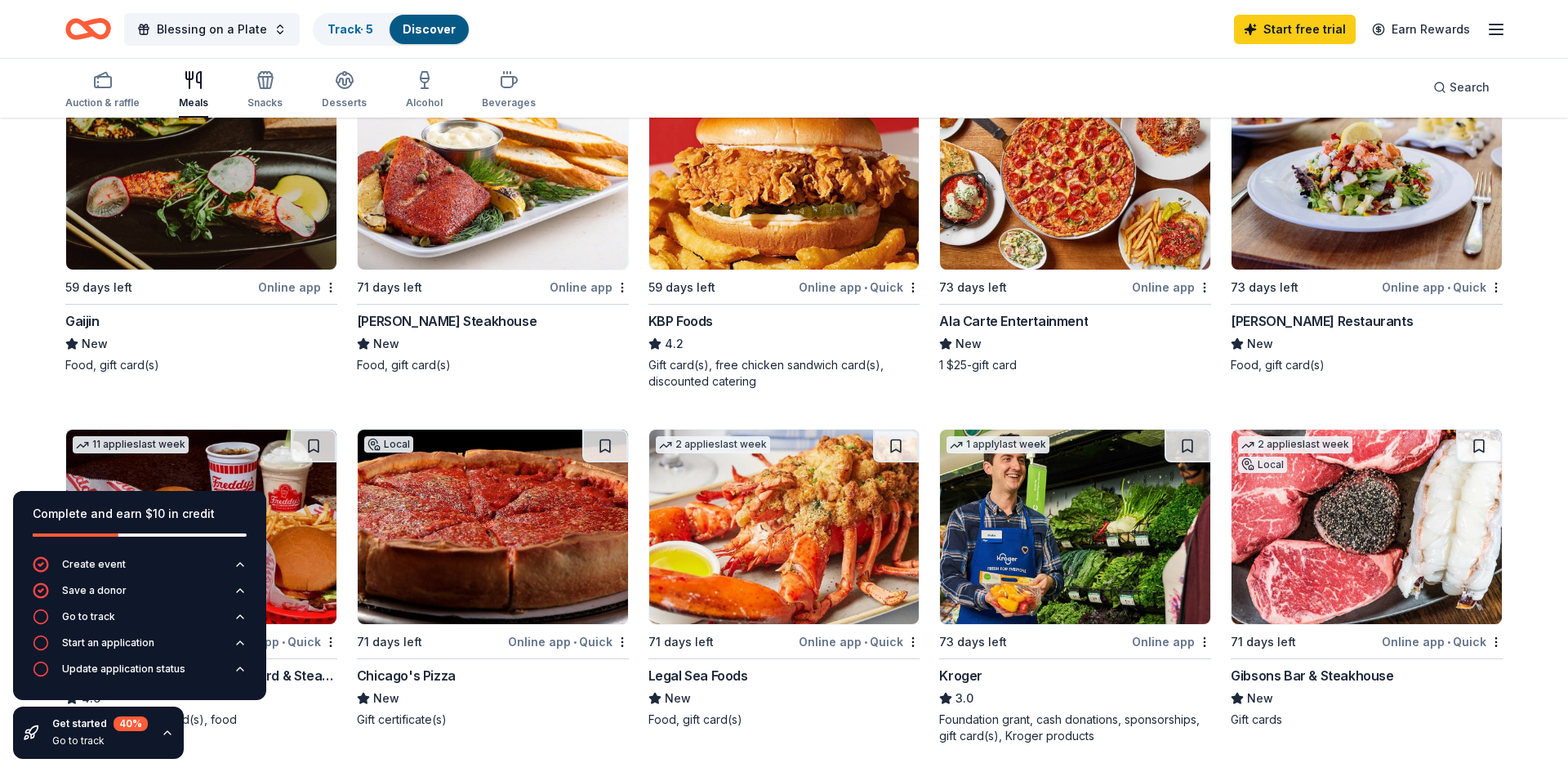
click at [171, 216] on img at bounding box center [201, 172] width 270 height 194
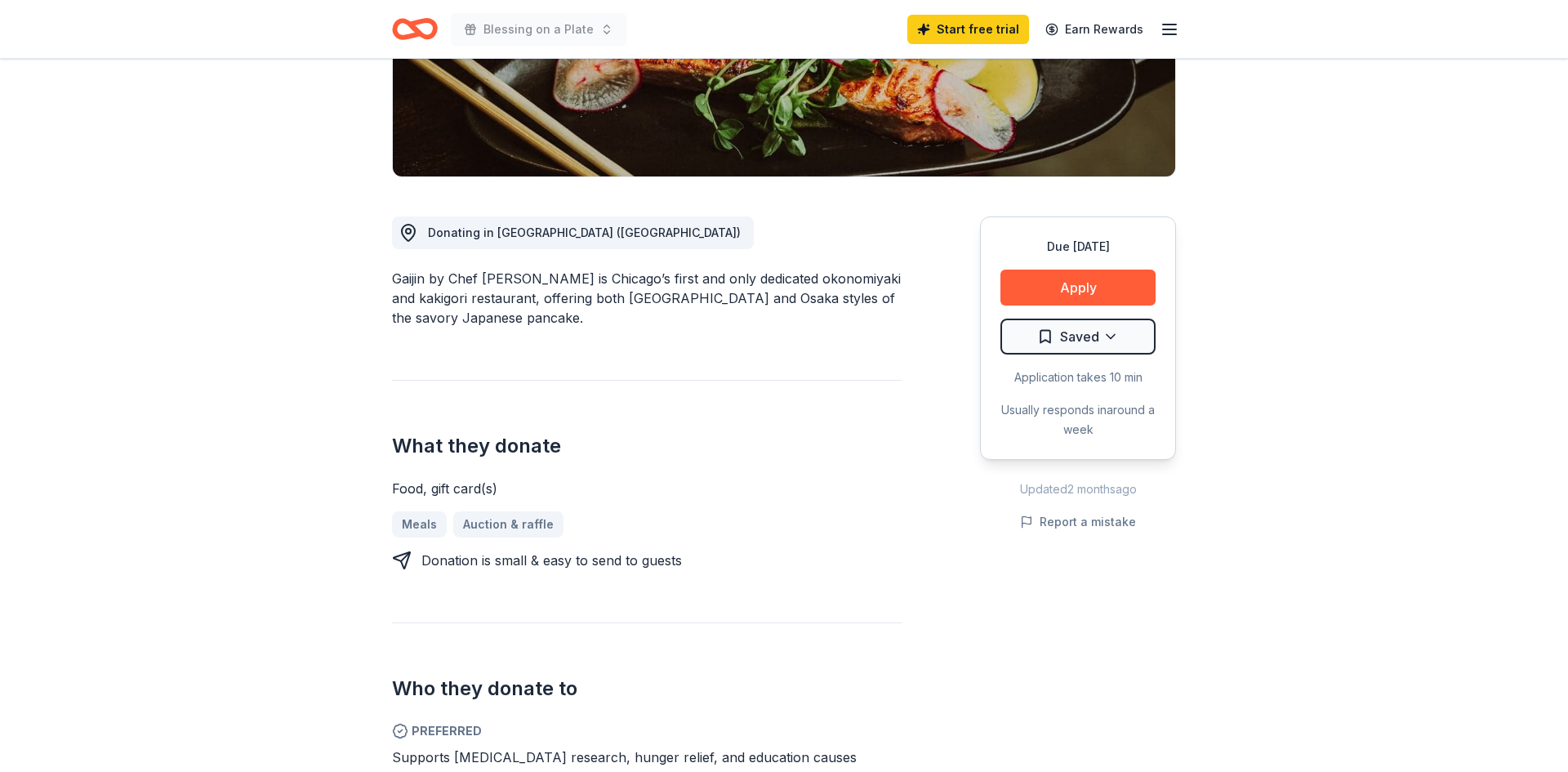
scroll to position [322, 0]
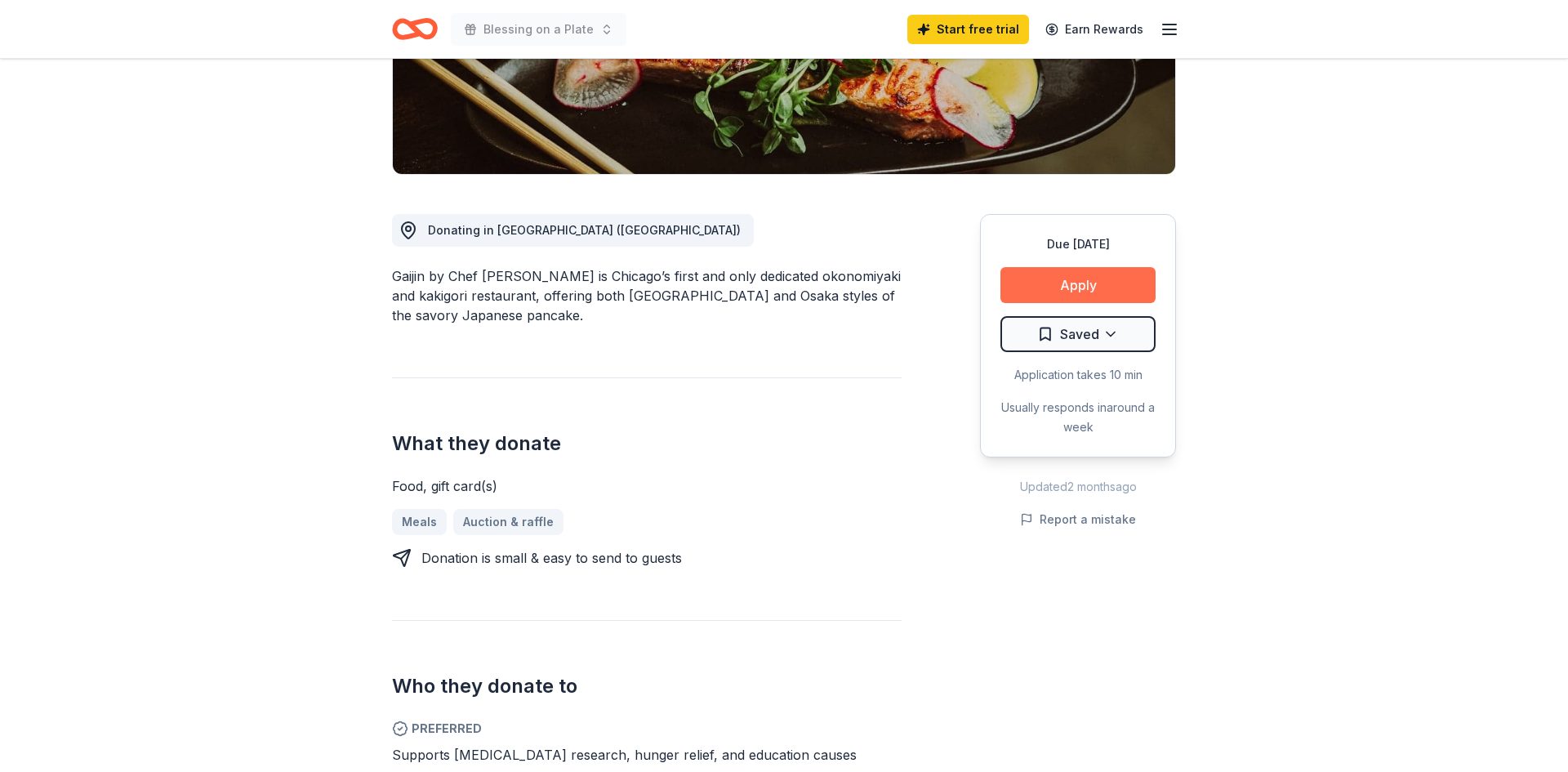
click at [1074, 283] on button "Apply" at bounding box center [1078, 285] width 155 height 36
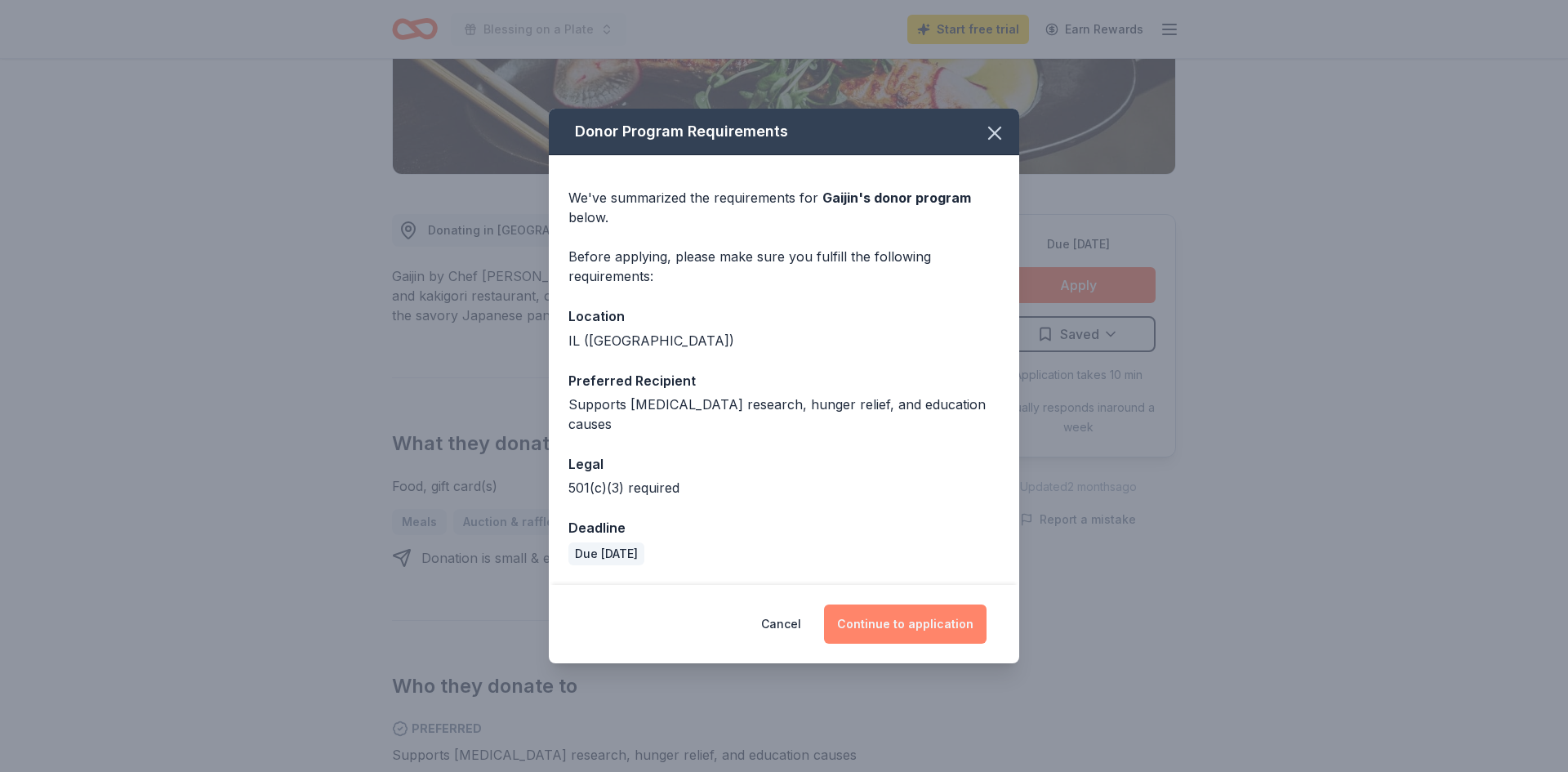
click at [894, 621] on button "Continue to application" at bounding box center [906, 624] width 162 height 40
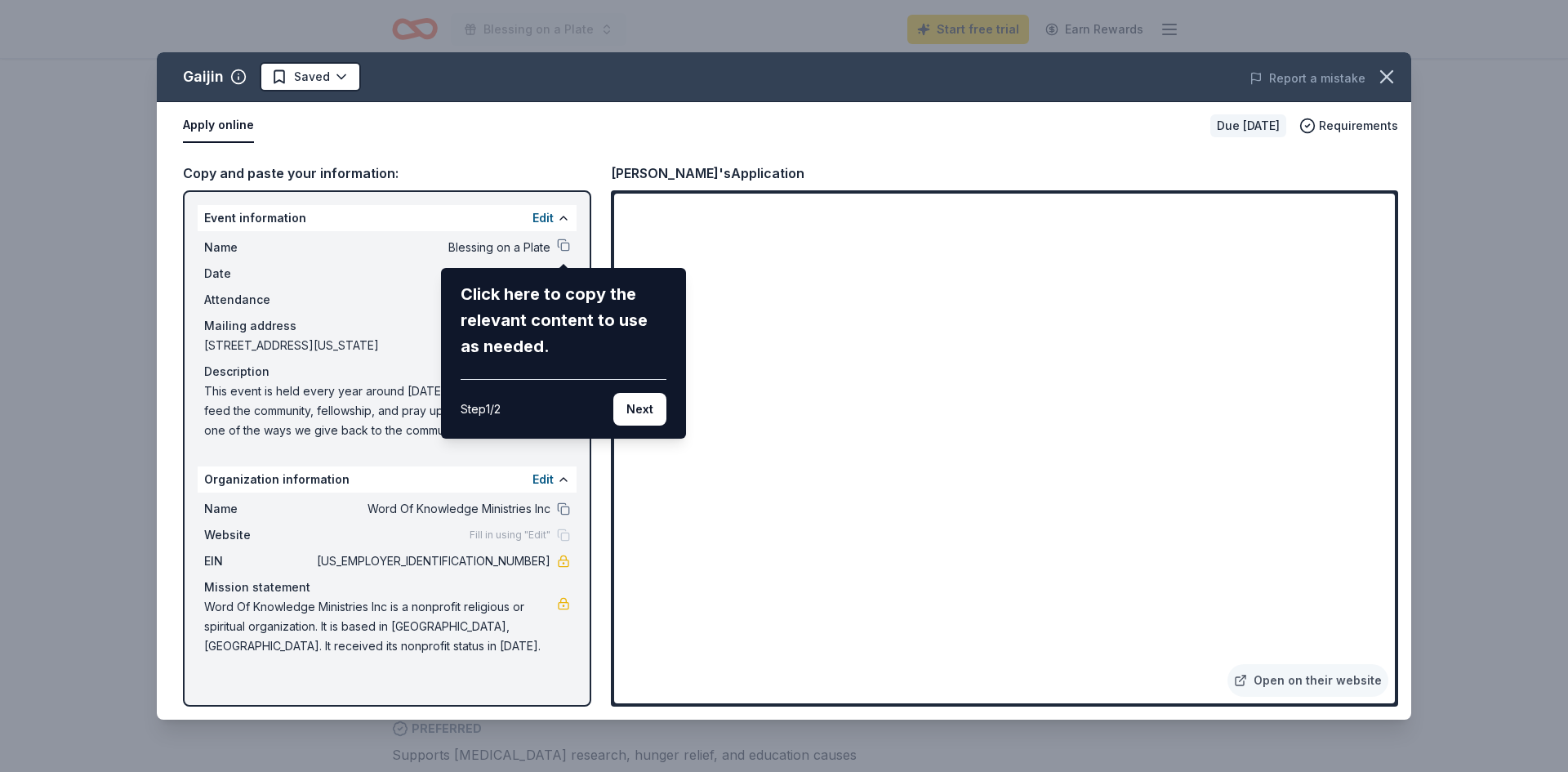
click at [628, 409] on button "Next" at bounding box center [640, 408] width 53 height 32
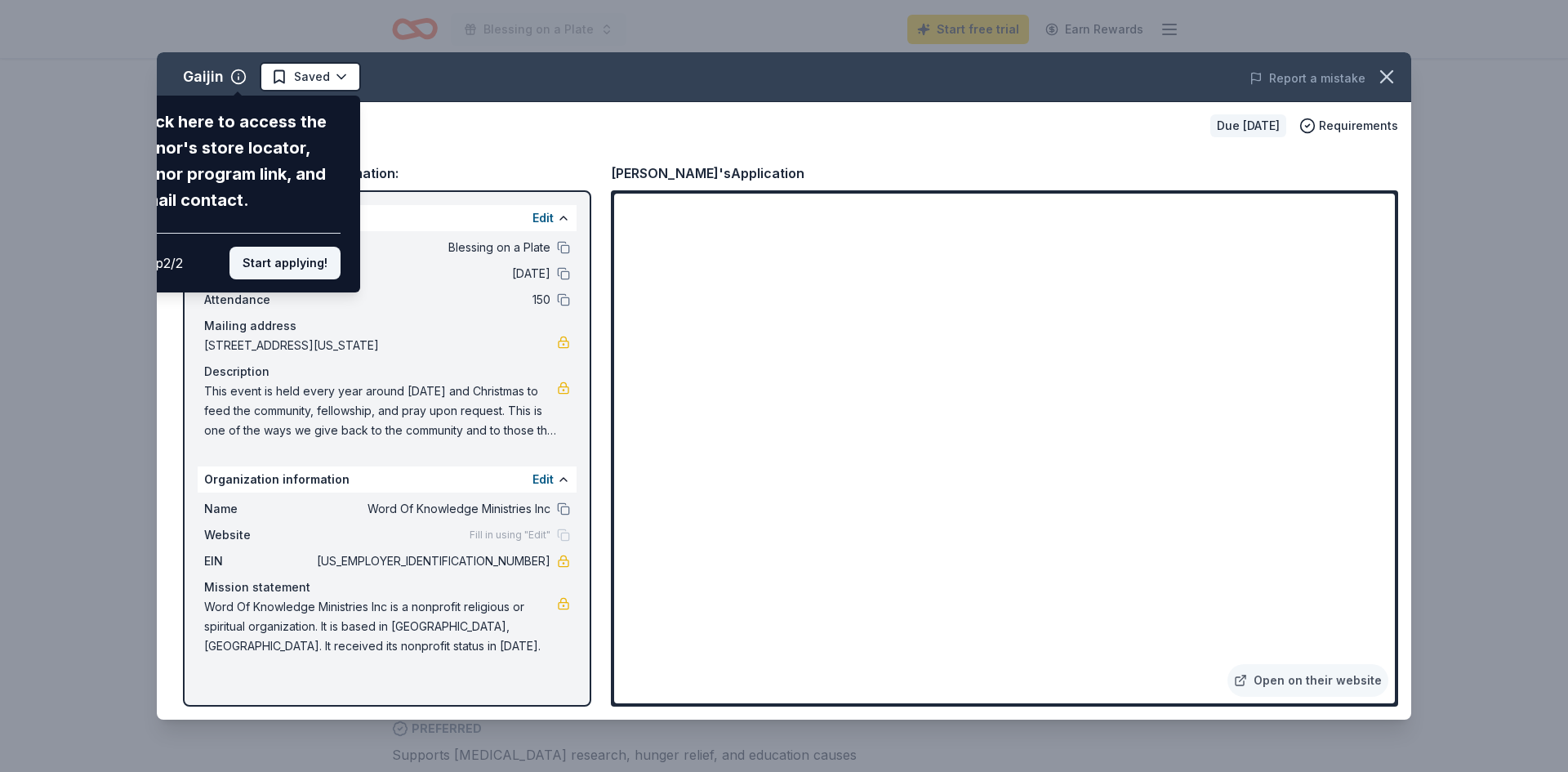
click at [312, 261] on button "Start applying!" at bounding box center [285, 263] width 111 height 32
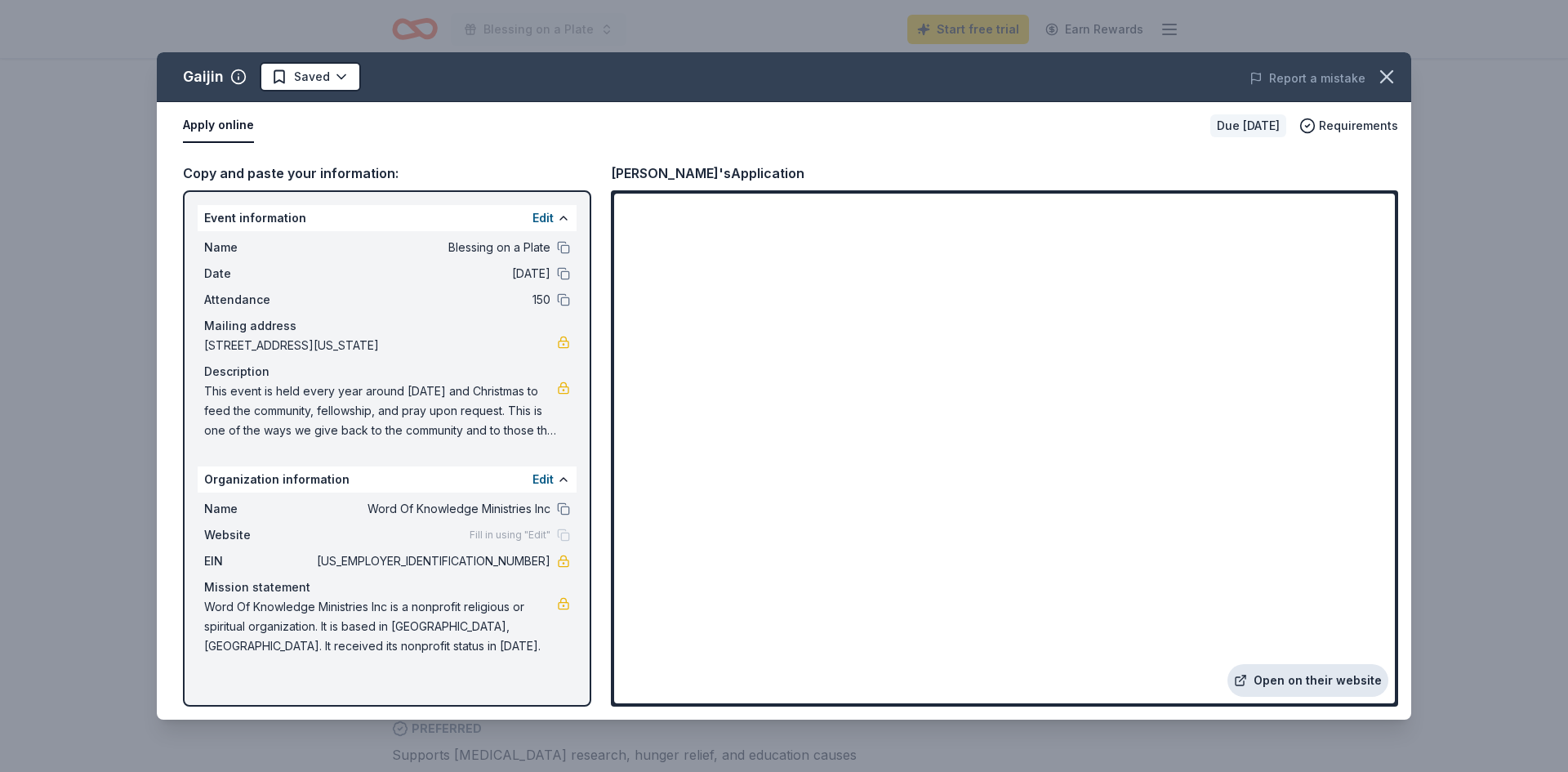
click at [1328, 680] on link "Open on their website" at bounding box center [1307, 680] width 161 height 32
